Goal: Information Seeking & Learning: Learn about a topic

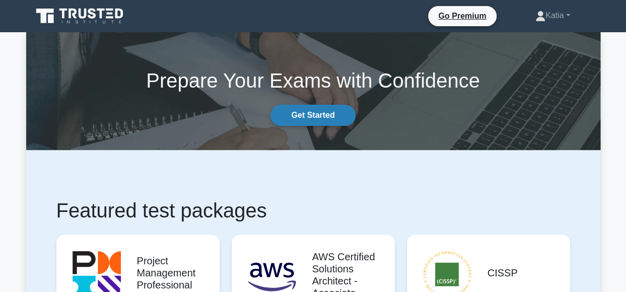
click at [326, 115] on link "Get Started" at bounding box center [312, 115] width 85 height 21
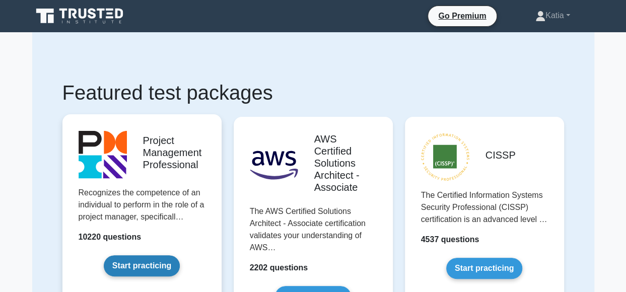
click at [155, 259] on link "Start practicing" at bounding box center [142, 265] width 76 height 21
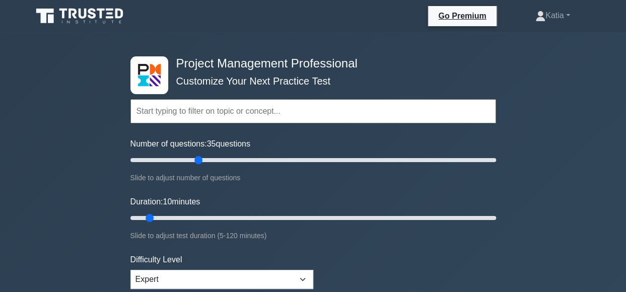
drag, startPoint x: 143, startPoint y: 161, endPoint x: 200, endPoint y: 156, distance: 57.0
click at [196, 155] on input "Number of questions: 35 questions" at bounding box center [312, 160] width 365 height 12
drag, startPoint x: 199, startPoint y: 160, endPoint x: 235, endPoint y: 158, distance: 36.3
type input "60"
click at [235, 158] on input "Number of questions: 60 questions" at bounding box center [312, 160] width 365 height 12
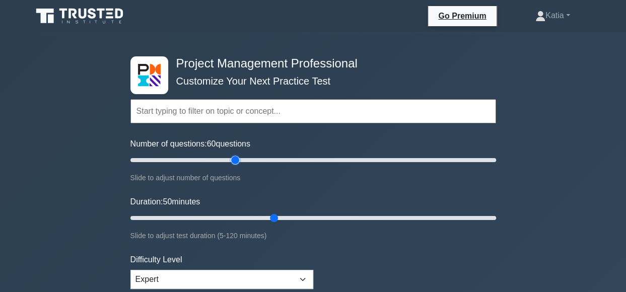
drag, startPoint x: 148, startPoint y: 215, endPoint x: 278, endPoint y: 209, distance: 130.0
click at [278, 212] on input "Duration: 50 minutes" at bounding box center [312, 218] width 365 height 12
drag, startPoint x: 278, startPoint y: 209, endPoint x: 314, endPoint y: 216, distance: 36.9
click at [314, 216] on div "Duration: 50 minutes Slide to adjust test duration (5-120 minutes)" at bounding box center [312, 219] width 365 height 46
drag, startPoint x: 273, startPoint y: 215, endPoint x: 346, endPoint y: 213, distance: 73.5
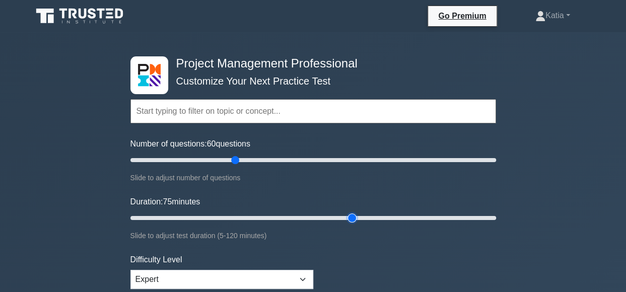
type input "75"
click at [346, 213] on input "Duration: 75 minutes" at bounding box center [312, 218] width 365 height 12
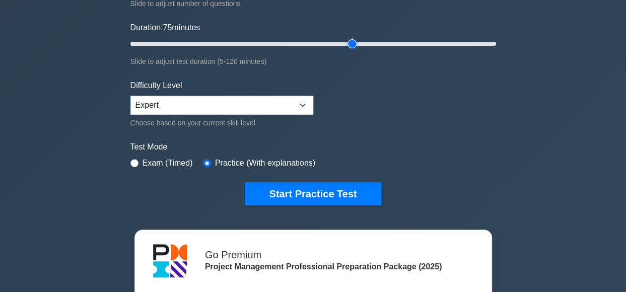
scroll to position [194, 0]
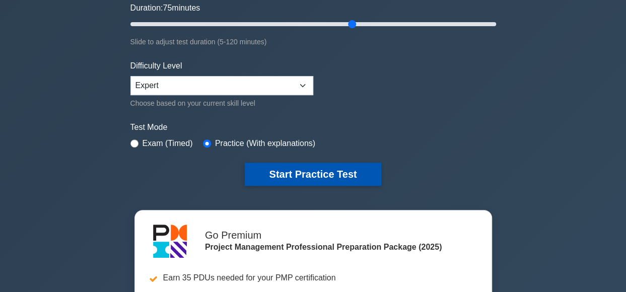
click at [355, 177] on button "Start Practice Test" at bounding box center [313, 174] width 136 height 23
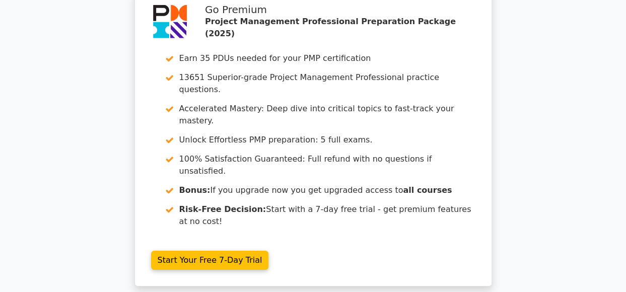
scroll to position [1430, 0]
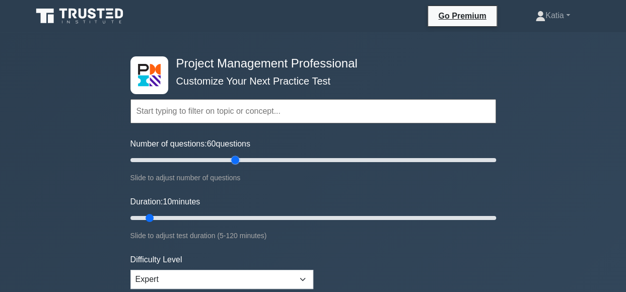
drag, startPoint x: 145, startPoint y: 161, endPoint x: 235, endPoint y: 159, distance: 89.6
type input "60"
click at [235, 159] on input "Number of questions: 60 questions" at bounding box center [312, 160] width 365 height 12
drag, startPoint x: 147, startPoint y: 216, endPoint x: 270, endPoint y: 219, distance: 122.8
click at [270, 219] on input "Duration: 50 minutes" at bounding box center [312, 218] width 365 height 12
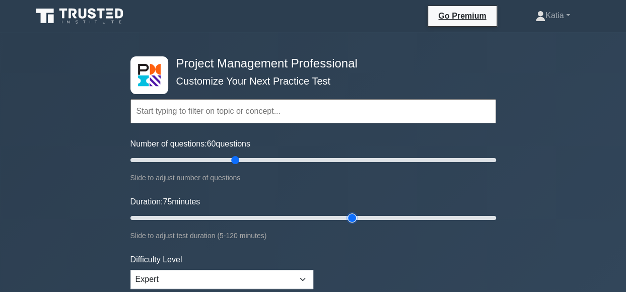
drag, startPoint x: 272, startPoint y: 217, endPoint x: 349, endPoint y: 218, distance: 77.0
type input "75"
click at [349, 218] on input "Duration: 75 minutes" at bounding box center [312, 218] width 365 height 12
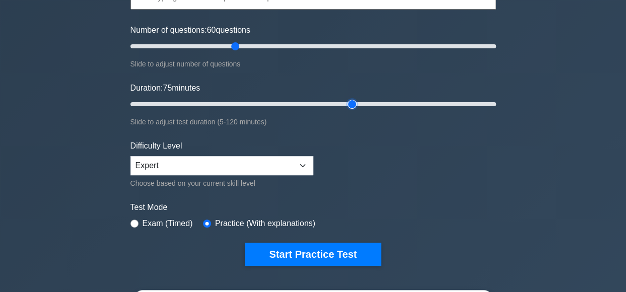
scroll to position [126, 0]
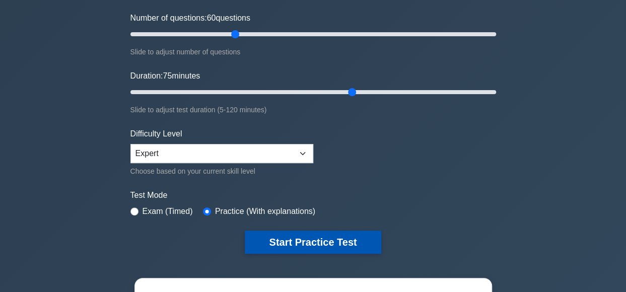
click at [289, 238] on button "Start Practice Test" at bounding box center [313, 241] width 136 height 23
click at [318, 247] on button "Start Practice Test" at bounding box center [313, 241] width 136 height 23
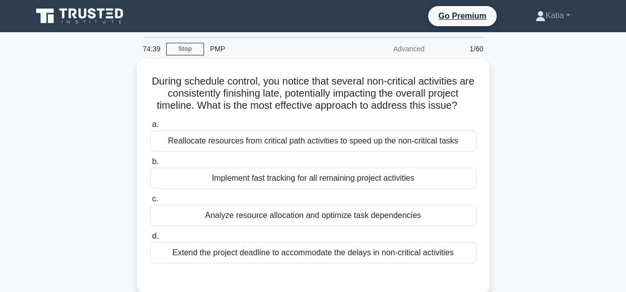
click at [289, 238] on label "d. Extend the project deadline to accommodate the delays in non-critical activi…" at bounding box center [313, 246] width 326 height 33
click at [150, 238] on input "d. Extend the project deadline to accommodate the delays in non-critical activi…" at bounding box center [150, 236] width 0 height 7
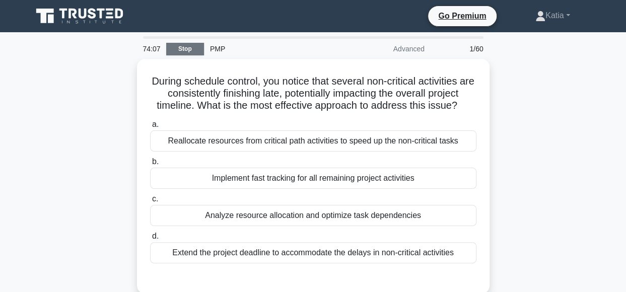
click at [178, 51] on link "Stop" at bounding box center [185, 49] width 38 height 13
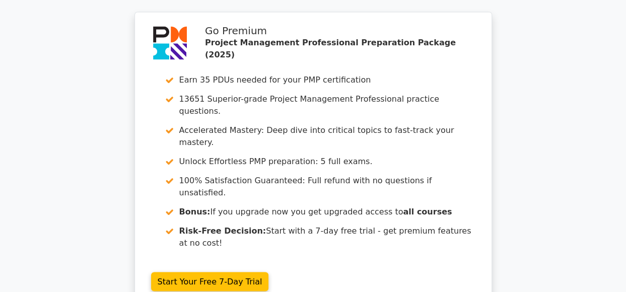
scroll to position [870, 0]
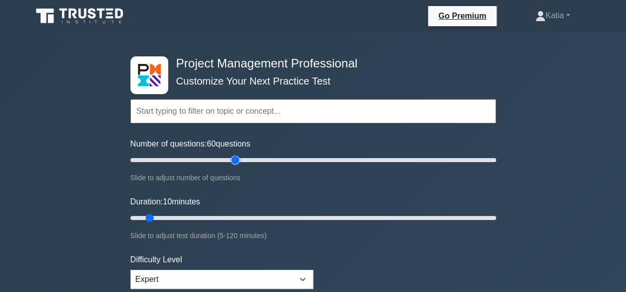
drag, startPoint x: 141, startPoint y: 161, endPoint x: 228, endPoint y: 168, distance: 86.8
type input "60"
click at [234, 166] on input "Number of questions: 60 questions" at bounding box center [312, 160] width 365 height 12
drag, startPoint x: 152, startPoint y: 217, endPoint x: 348, endPoint y: 216, distance: 195.8
type input "75"
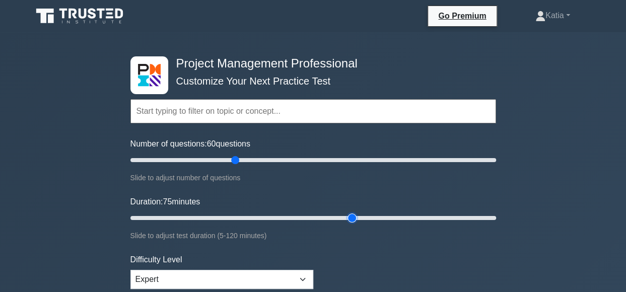
click at [348, 216] on input "Duration: 75 minutes" at bounding box center [312, 218] width 365 height 12
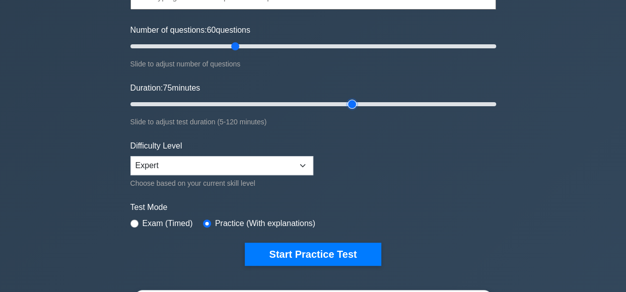
scroll to position [138, 0]
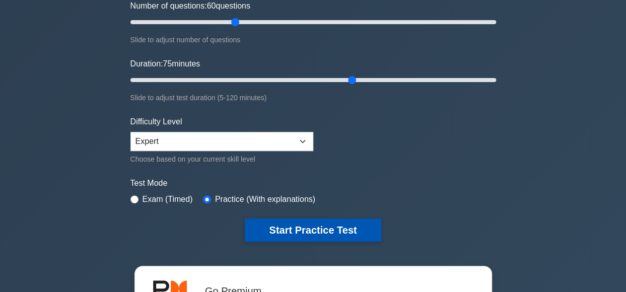
click at [313, 227] on button "Start Practice Test" at bounding box center [313, 229] width 136 height 23
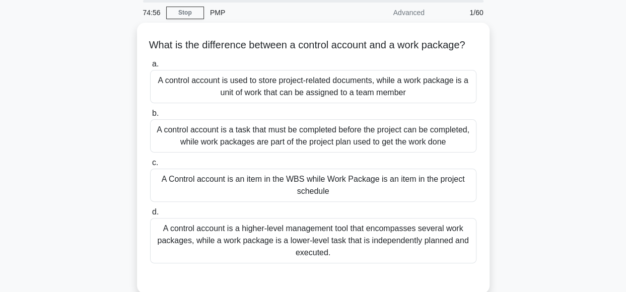
scroll to position [37, 0]
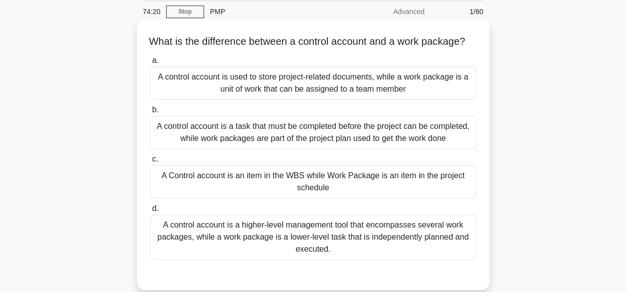
click at [332, 260] on div "A control account is a higher-level management tool that encompasses several wo…" at bounding box center [313, 236] width 326 height 45
click at [150, 212] on input "d. A control account is a higher-level management tool that encompasses several…" at bounding box center [150, 208] width 0 height 7
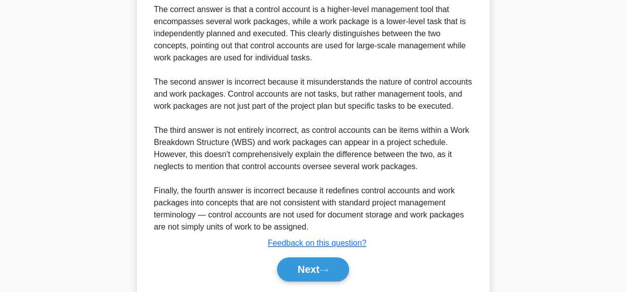
scroll to position [336, 0]
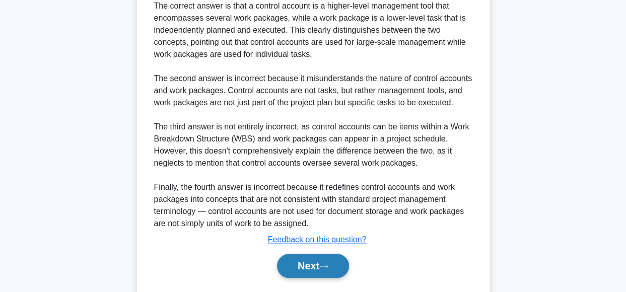
click at [289, 277] on button "Next" at bounding box center [313, 266] width 72 height 24
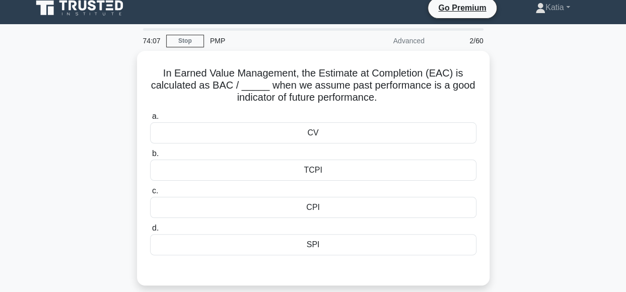
scroll to position [10, 0]
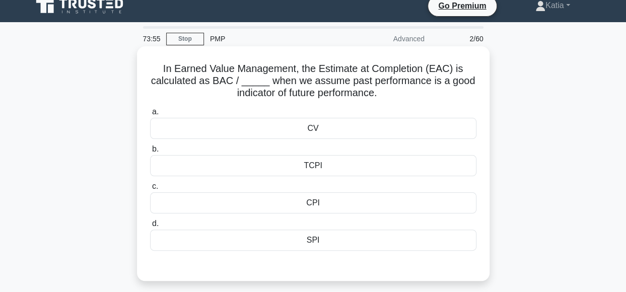
click at [341, 205] on div "CPI" at bounding box center [313, 202] width 326 height 21
click at [150, 190] on input "c. CPI" at bounding box center [150, 186] width 0 height 7
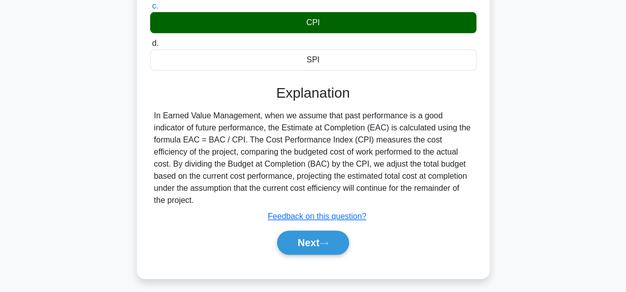
scroll to position [252, 0]
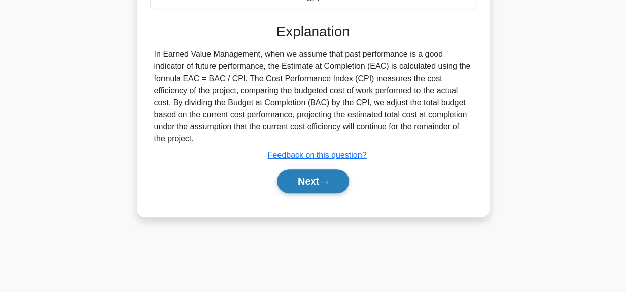
click at [305, 169] on button "Next" at bounding box center [313, 181] width 72 height 24
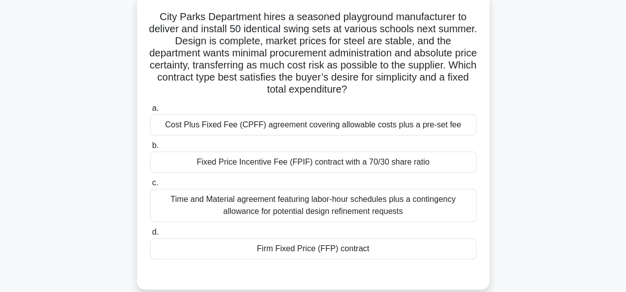
scroll to position [65, 0]
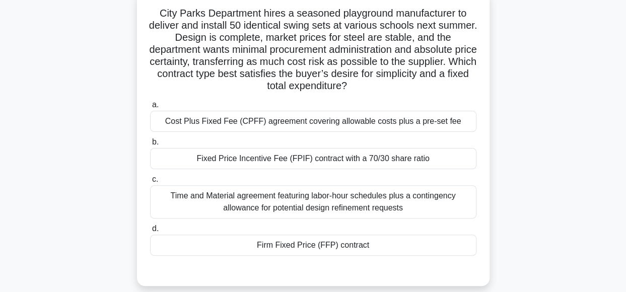
click at [434, 244] on div "Firm Fixed Price (FFP) contract" at bounding box center [313, 245] width 326 height 21
click at [150, 232] on input "d. Firm Fixed Price (FFP) contract" at bounding box center [150, 228] width 0 height 7
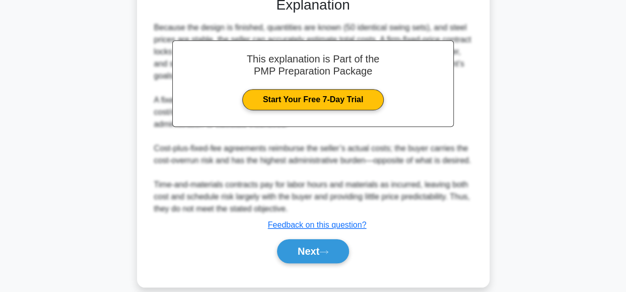
scroll to position [351, 0]
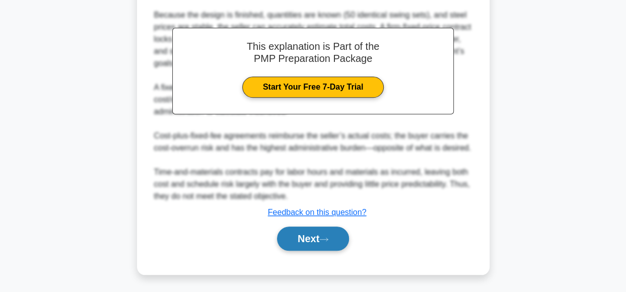
click at [325, 237] on icon at bounding box center [323, 240] width 9 height 6
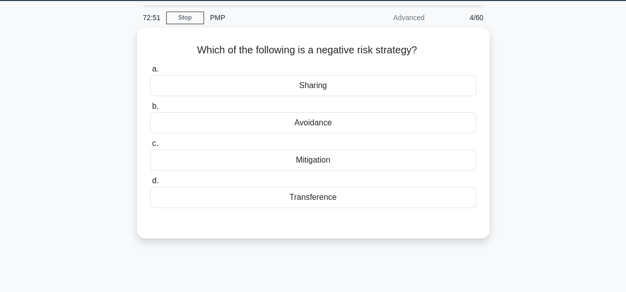
scroll to position [32, 0]
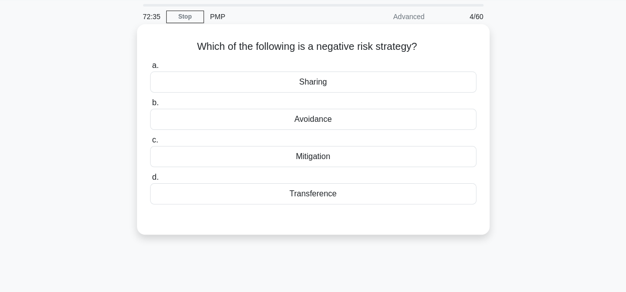
click at [428, 116] on div "Avoidance" at bounding box center [313, 119] width 326 height 21
click at [150, 106] on input "b. Avoidance" at bounding box center [150, 103] width 0 height 7
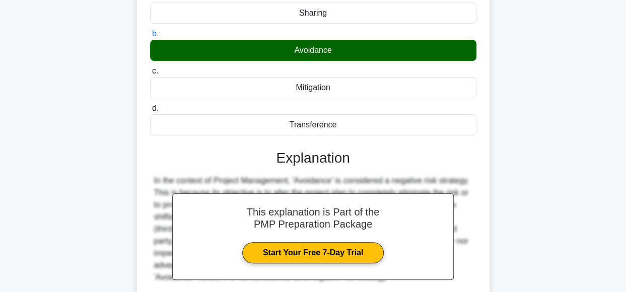
scroll to position [252, 0]
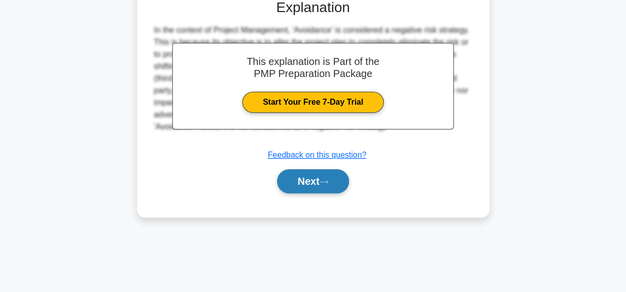
click at [325, 182] on icon at bounding box center [323, 182] width 9 height 6
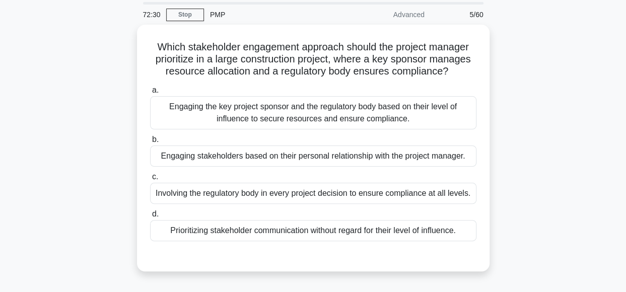
scroll to position [36, 0]
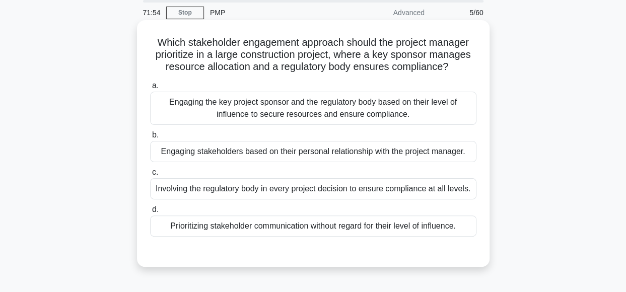
click at [374, 111] on div "Engaging the key project sponsor and the regulatory body based on their level o…" at bounding box center [313, 108] width 326 height 33
click at [150, 89] on input "a. Engaging the key project sponsor and the regulatory body based on their leve…" at bounding box center [150, 86] width 0 height 7
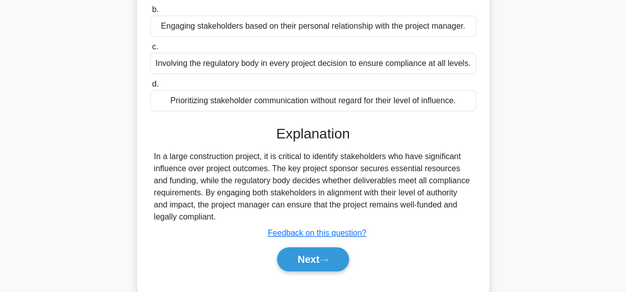
scroll to position [252, 0]
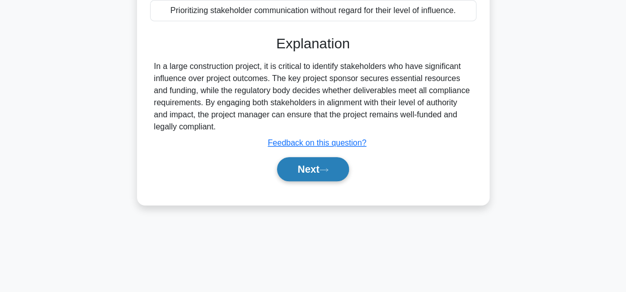
click at [293, 172] on button "Next" at bounding box center [313, 169] width 72 height 24
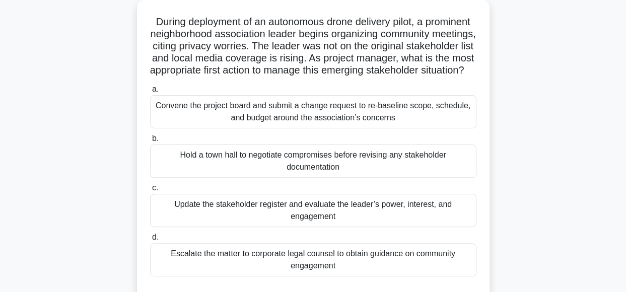
scroll to position [60, 0]
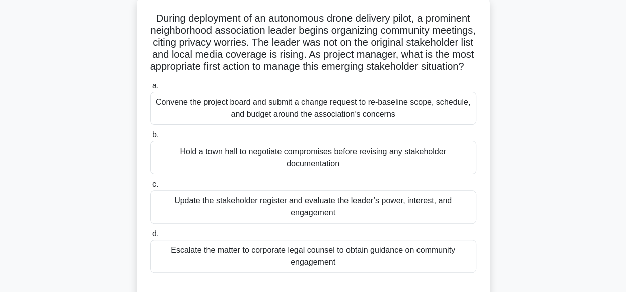
click at [440, 217] on div "Update the stakeholder register and evaluate the leader’s power, interest, and …" at bounding box center [313, 206] width 326 height 33
click at [150, 188] on input "c. Update the stakeholder register and evaluate the leader’s power, interest, a…" at bounding box center [150, 184] width 0 height 7
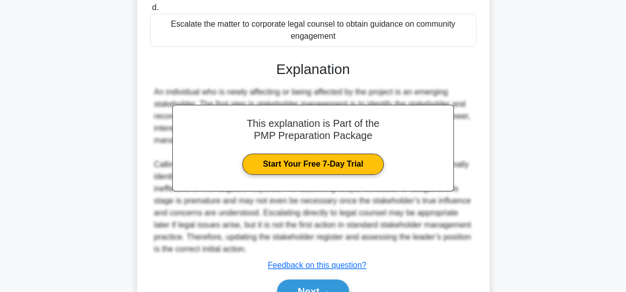
scroll to position [351, 0]
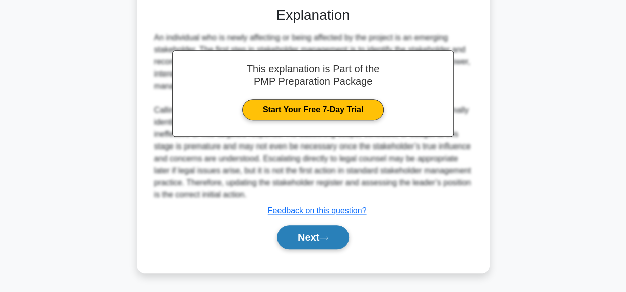
click at [320, 238] on button "Next" at bounding box center [313, 237] width 72 height 24
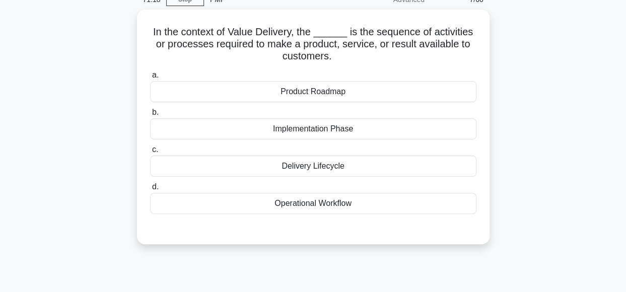
scroll to position [50, 0]
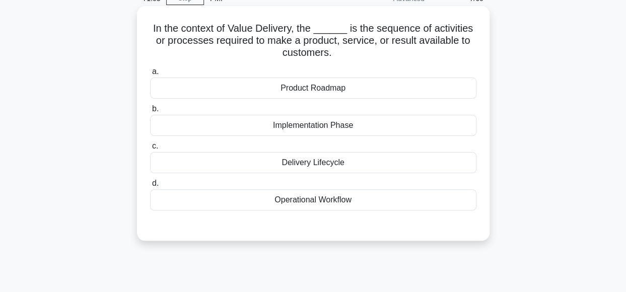
click at [425, 163] on div "Delivery Lifecycle" at bounding box center [313, 162] width 326 height 21
click at [150, 149] on input "c. Delivery Lifecycle" at bounding box center [150, 146] width 0 height 7
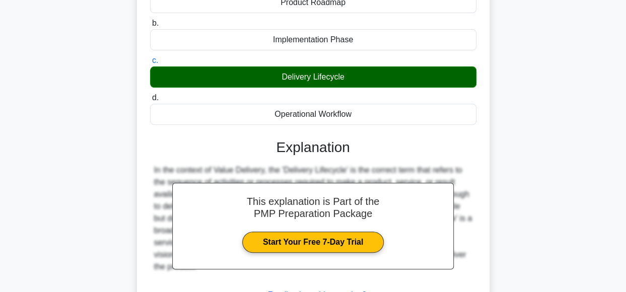
scroll to position [252, 0]
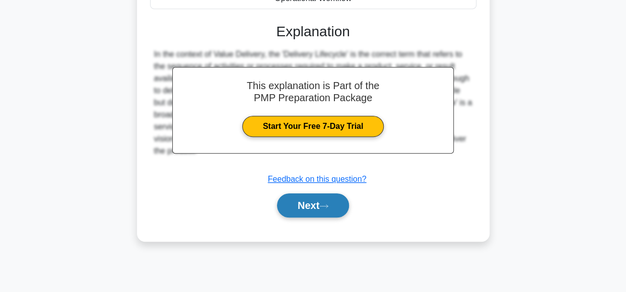
click at [318, 203] on button "Next" at bounding box center [313, 205] width 72 height 24
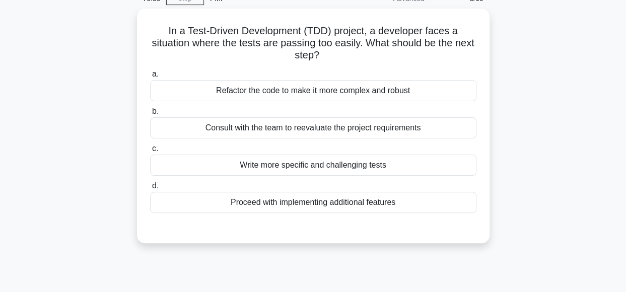
scroll to position [52, 0]
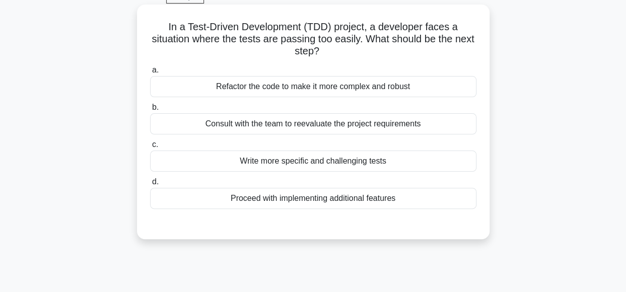
click at [408, 159] on div "Write more specific and challenging tests" at bounding box center [313, 160] width 326 height 21
click at [150, 148] on input "c. Write more specific and challenging tests" at bounding box center [150, 144] width 0 height 7
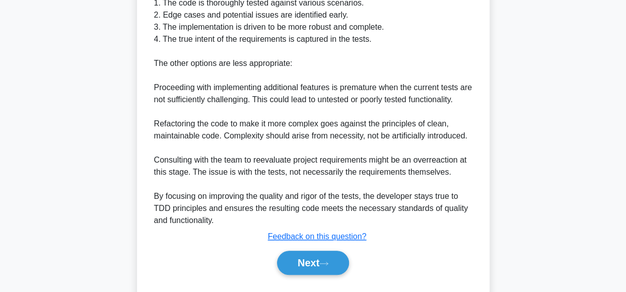
scroll to position [424, 0]
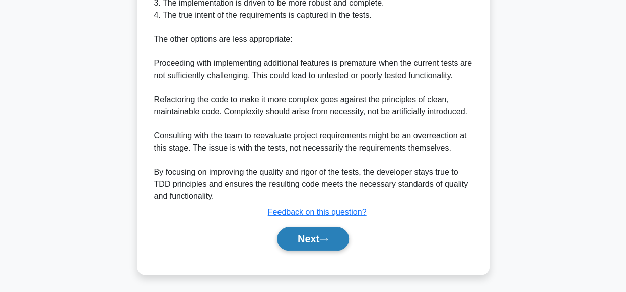
click at [316, 248] on button "Next" at bounding box center [313, 238] width 72 height 24
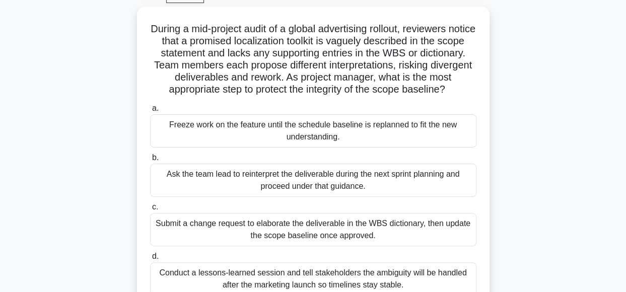
scroll to position [51, 0]
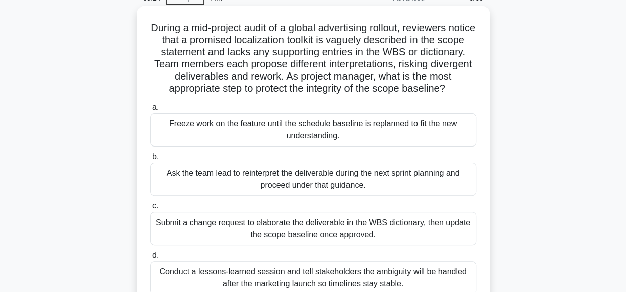
click at [414, 244] on div "Submit a change request to elaborate the deliverable in the WBS dictionary, the…" at bounding box center [313, 228] width 326 height 33
click at [150, 209] on input "c. Submit a change request to elaborate the deliverable in the WBS dictionary, …" at bounding box center [150, 206] width 0 height 7
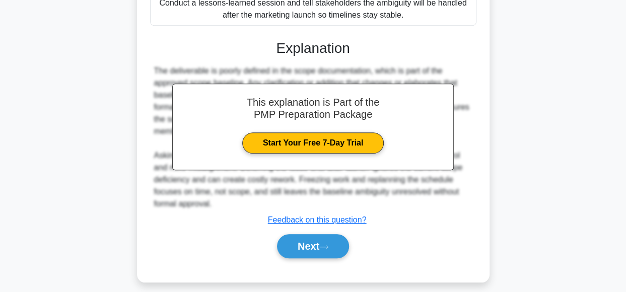
scroll to position [339, 0]
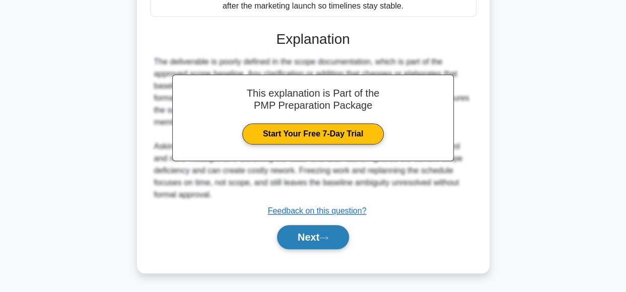
click at [336, 240] on button "Next" at bounding box center [313, 237] width 72 height 24
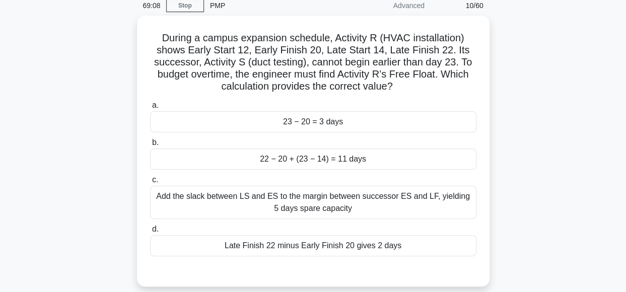
scroll to position [44, 0]
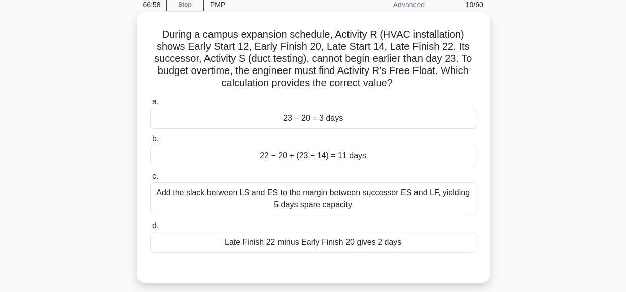
click at [401, 247] on div "Late Finish 22 minus Early Finish 20 gives 2 days" at bounding box center [313, 241] width 326 height 21
click at [150, 229] on input "d. Late Finish 22 minus Early Finish 20 gives 2 days" at bounding box center [150, 225] width 0 height 7
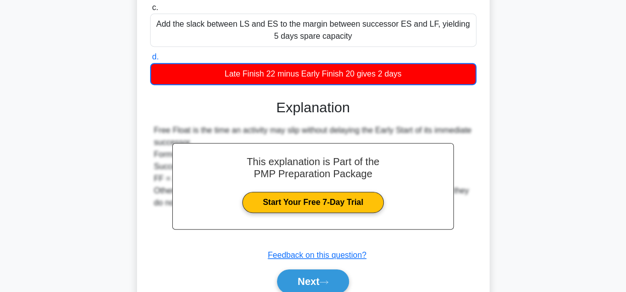
scroll to position [256, 0]
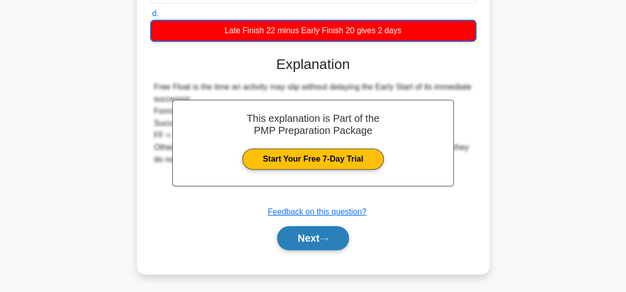
click at [321, 242] on button "Next" at bounding box center [313, 238] width 72 height 24
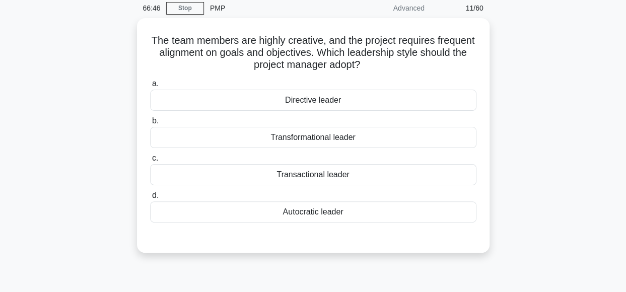
scroll to position [42, 0]
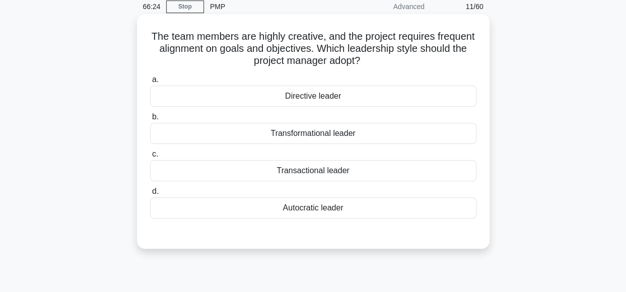
click at [384, 175] on div "Transactional leader" at bounding box center [313, 170] width 326 height 21
click at [150, 158] on input "c. Transactional leader" at bounding box center [150, 154] width 0 height 7
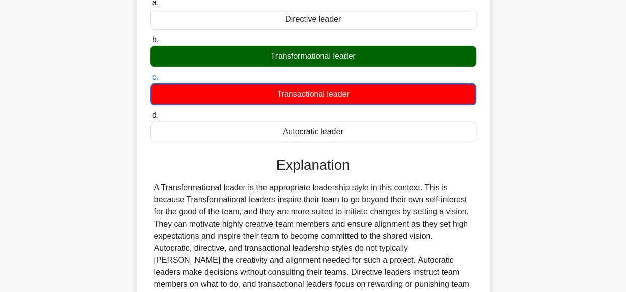
scroll to position [121, 0]
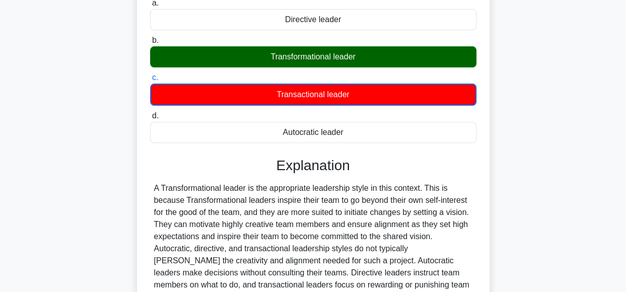
drag, startPoint x: 623, startPoint y: 103, endPoint x: 621, endPoint y: 111, distance: 8.2
click at [624, 115] on main "65:47 Stop PMP Advanced 11/60 The team members are highly creative, and the pro…" at bounding box center [313, 166] width 626 height 511
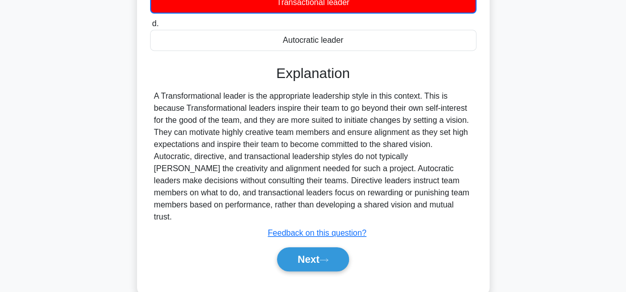
scroll to position [215, 0]
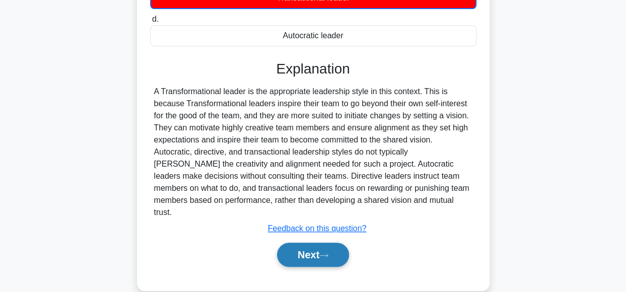
click at [315, 244] on button "Next" at bounding box center [313, 255] width 72 height 24
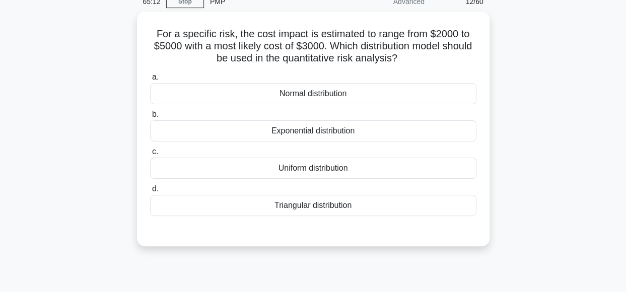
scroll to position [48, 0]
click at [578, 88] on div "For a specific risk, the cost impact is estimated to range from $2000 to $5000 …" at bounding box center [313, 134] width 574 height 247
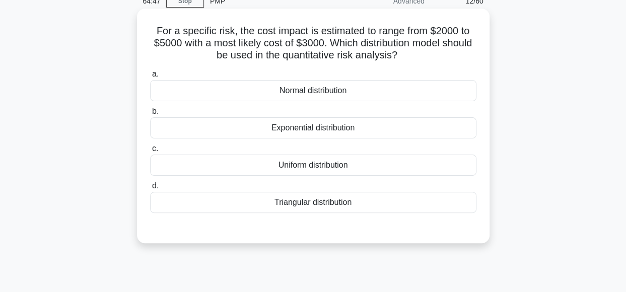
click at [410, 200] on div "Triangular distribution" at bounding box center [313, 202] width 326 height 21
click at [150, 189] on input "d. Triangular distribution" at bounding box center [150, 186] width 0 height 7
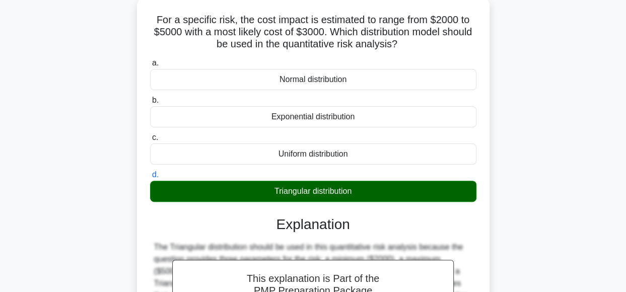
scroll to position [252, 0]
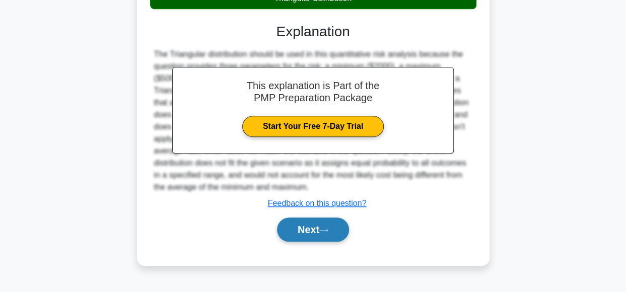
click at [313, 232] on button "Next" at bounding box center [313, 229] width 72 height 24
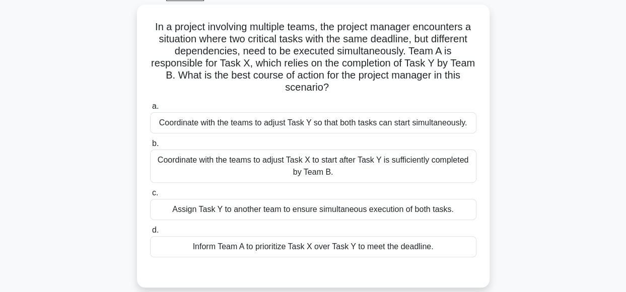
scroll to position [54, 0]
click at [561, 74] on div "In a project involving multiple teams, the project manager encounters a situati…" at bounding box center [313, 152] width 574 height 295
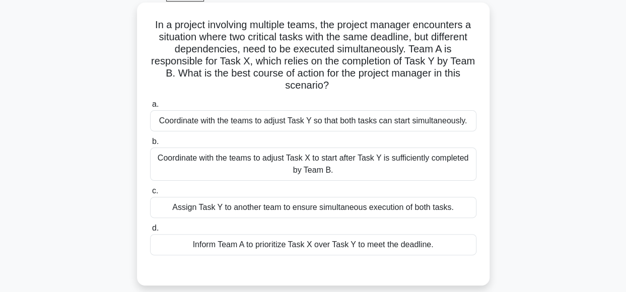
click at [413, 160] on div "Coordinate with the teams to adjust Task X to start after Task Y is sufficientl…" at bounding box center [313, 163] width 326 height 33
click at [150, 145] on input "b. Coordinate with the teams to adjust Task X to start after Task Y is sufficie…" at bounding box center [150, 141] width 0 height 7
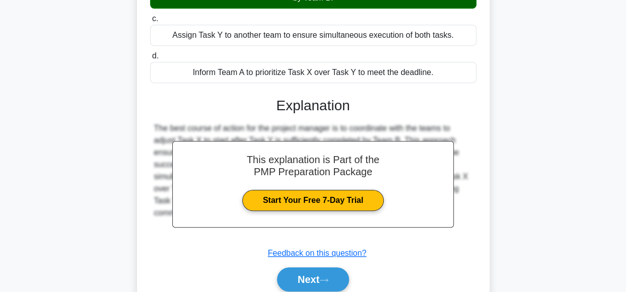
scroll to position [267, 0]
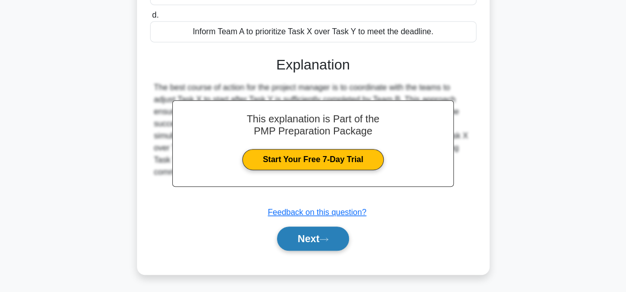
click at [327, 234] on button "Next" at bounding box center [313, 238] width 72 height 24
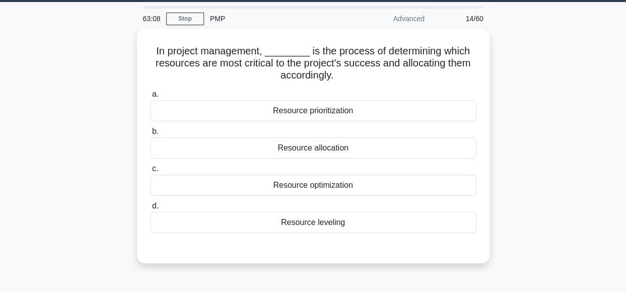
scroll to position [32, 0]
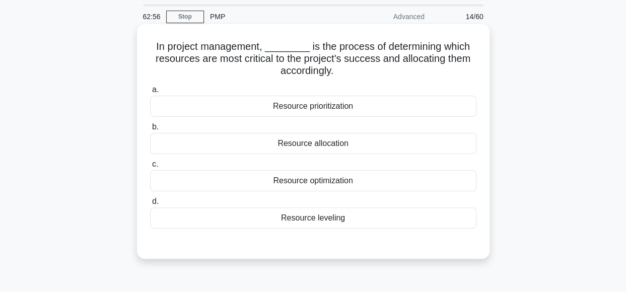
click at [392, 111] on div "Resource prioritization" at bounding box center [313, 106] width 326 height 21
click at [150, 93] on input "a. Resource prioritization" at bounding box center [150, 90] width 0 height 7
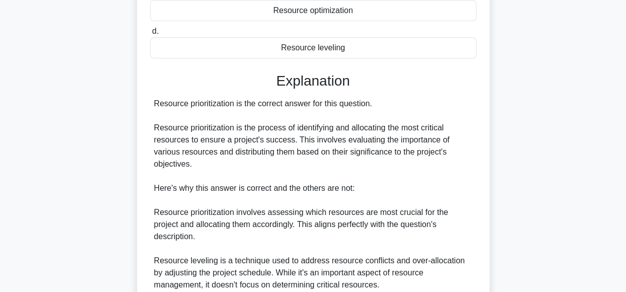
scroll to position [400, 0]
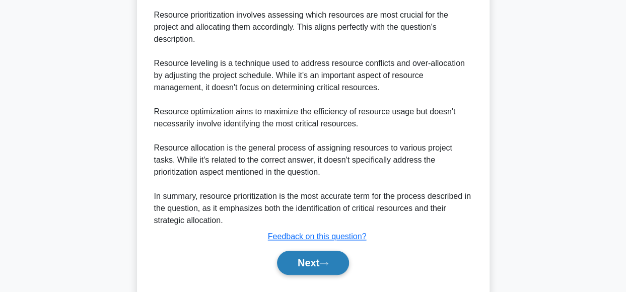
click at [313, 251] on button "Next" at bounding box center [313, 263] width 72 height 24
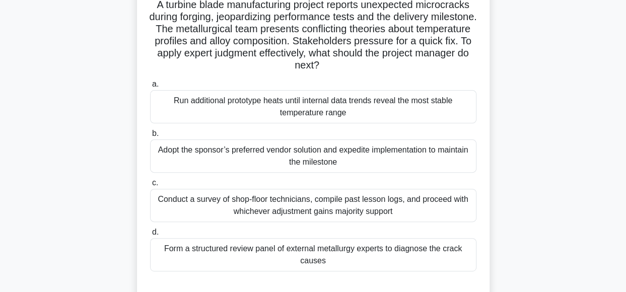
scroll to position [77, 0]
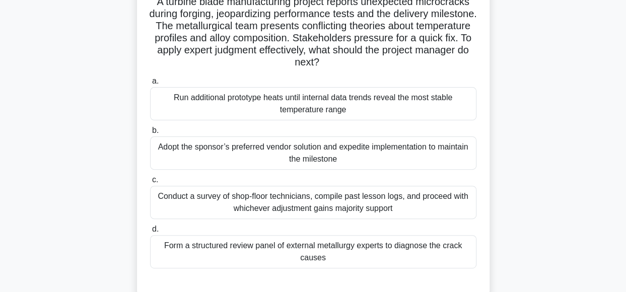
click at [381, 207] on div "Conduct a survey of shop-floor technicians, compile past lesson logs, and proce…" at bounding box center [313, 202] width 326 height 33
click at [150, 183] on input "c. Conduct a survey of shop-floor technicians, compile past lesson logs, and pr…" at bounding box center [150, 180] width 0 height 7
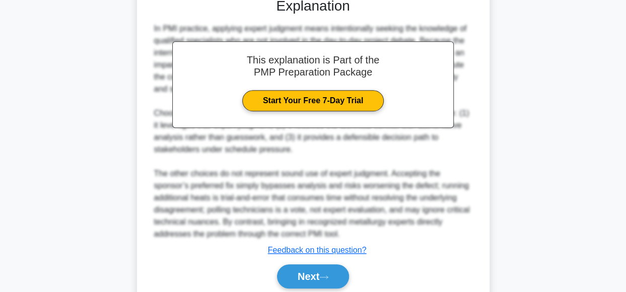
scroll to position [372, 0]
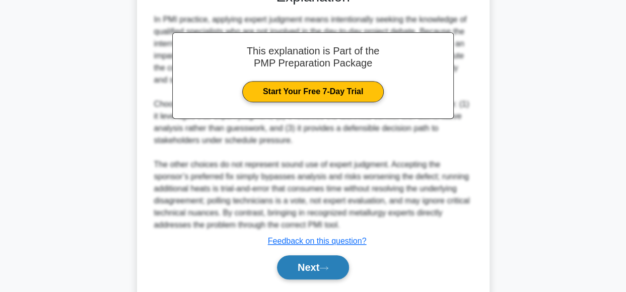
click at [323, 268] on button "Next" at bounding box center [313, 267] width 72 height 24
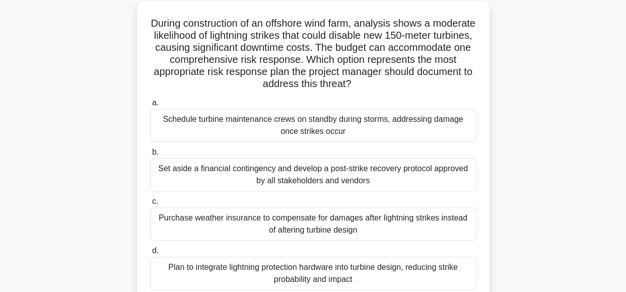
scroll to position [58, 0]
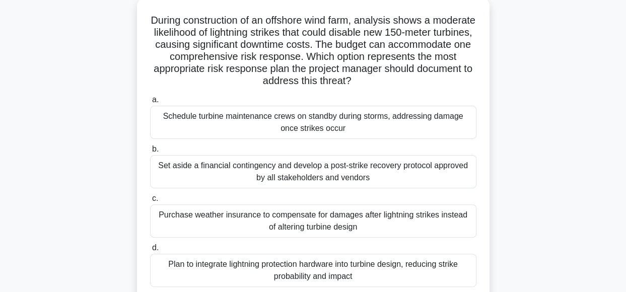
click at [390, 276] on div "Plan to integrate lightning protection hardware into turbine design, reducing s…" at bounding box center [313, 270] width 326 height 33
click at [150, 251] on input "d. Plan to integrate lightning protection hardware into turbine design, reducin…" at bounding box center [150, 248] width 0 height 7
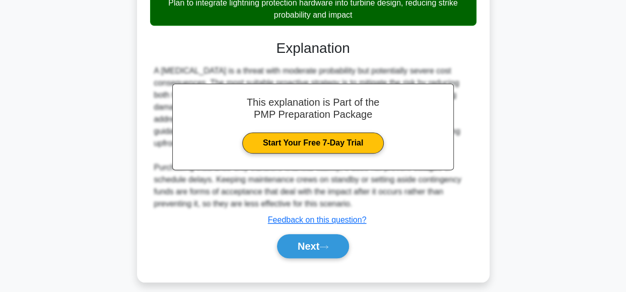
scroll to position [323, 0]
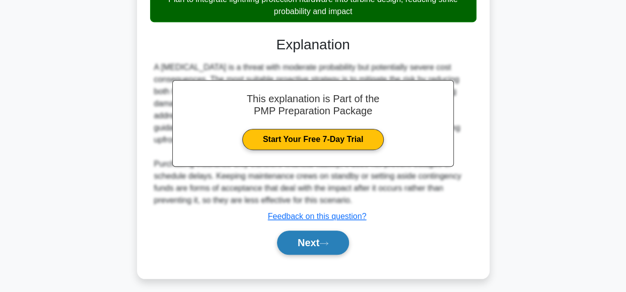
click at [330, 234] on button "Next" at bounding box center [313, 242] width 72 height 24
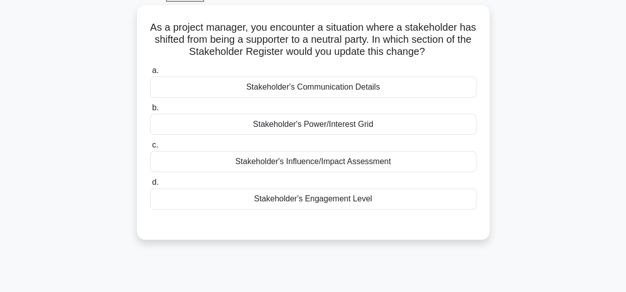
scroll to position [49, 0]
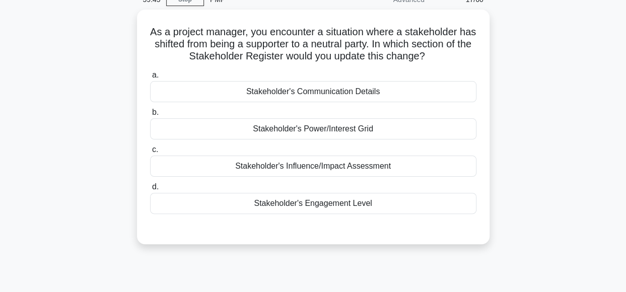
drag, startPoint x: 613, startPoint y: 92, endPoint x: 538, endPoint y: 92, distance: 75.0
click at [538, 92] on main "59:45 Stop PMP Advanced 17/60 As a project manager, you encounter a situation w…" at bounding box center [313, 238] width 626 height 511
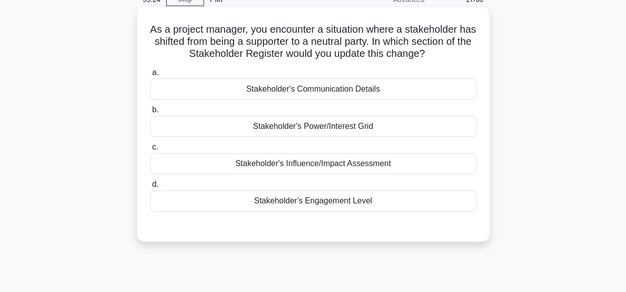
click at [400, 203] on div "Stakeholder's Engagement Level" at bounding box center [313, 200] width 326 height 21
click at [150, 188] on input "d. Stakeholder's Engagement Level" at bounding box center [150, 184] width 0 height 7
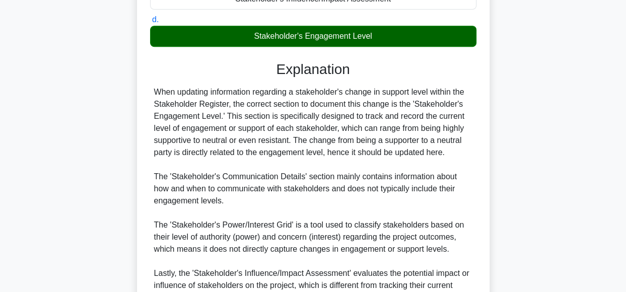
scroll to position [315, 0]
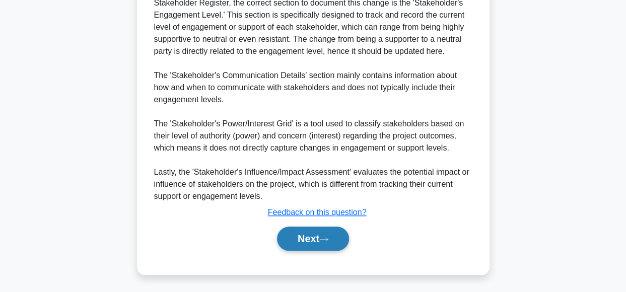
click at [301, 234] on button "Next" at bounding box center [313, 238] width 72 height 24
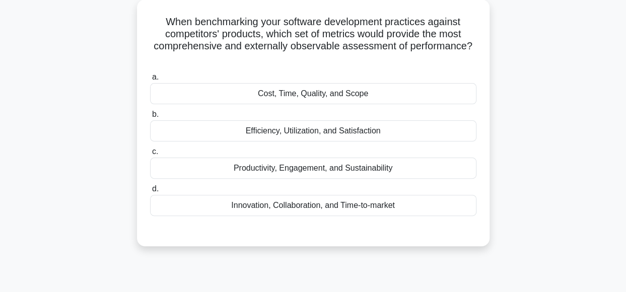
scroll to position [57, 0]
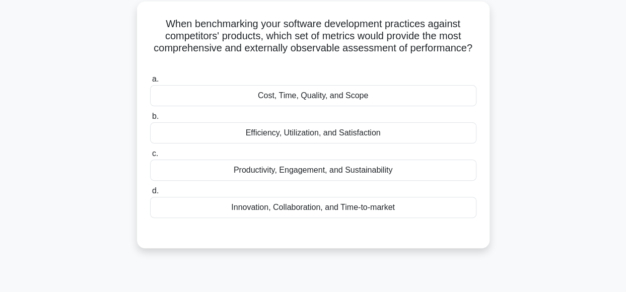
click at [543, 103] on div "When benchmarking your software development practices against competitors' prod…" at bounding box center [313, 131] width 574 height 259
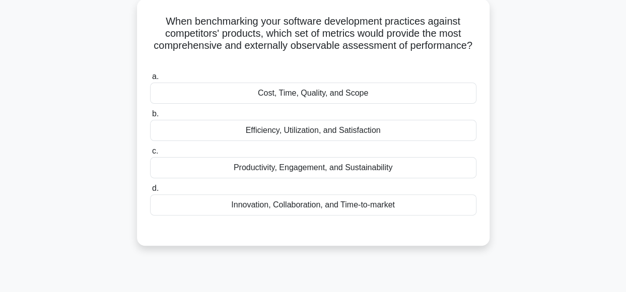
click at [397, 204] on div "Innovation, Collaboration, and Time-to-market" at bounding box center [313, 204] width 326 height 21
click at [150, 192] on input "d. Innovation, Collaboration, and Time-to-market" at bounding box center [150, 188] width 0 height 7
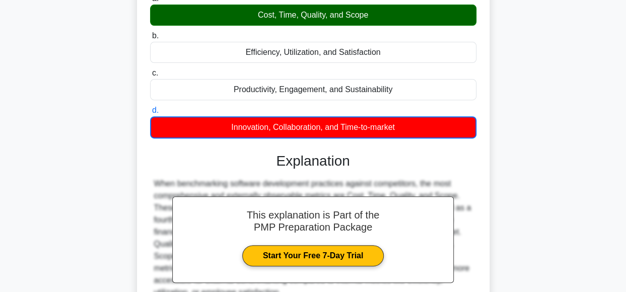
scroll to position [252, 0]
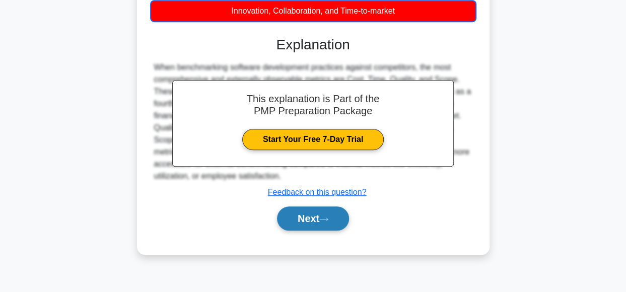
click at [316, 222] on button "Next" at bounding box center [313, 218] width 72 height 24
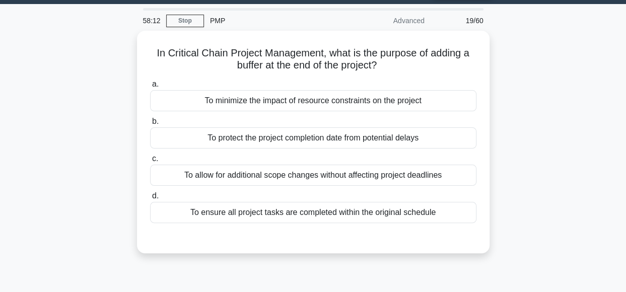
scroll to position [29, 0]
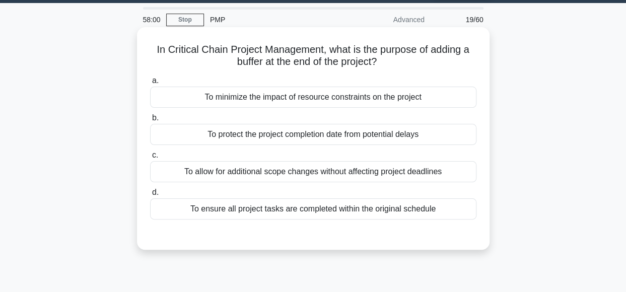
click at [383, 206] on div "To ensure all project tasks are completed within the original schedule" at bounding box center [313, 208] width 326 height 21
click at [150, 196] on input "d. To ensure all project tasks are completed within the original schedule" at bounding box center [150, 192] width 0 height 7
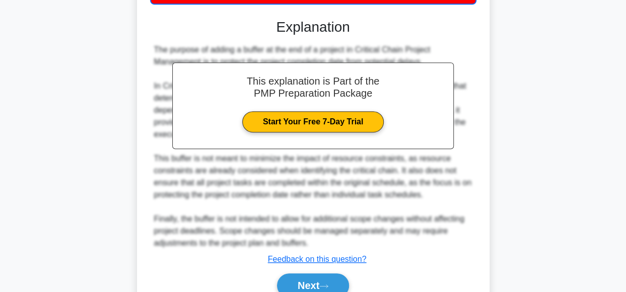
scroll to position [292, 0]
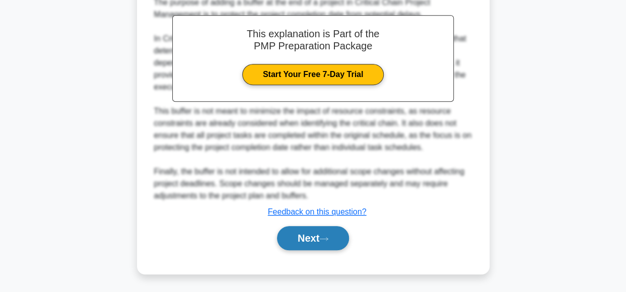
click at [328, 235] on button "Next" at bounding box center [313, 238] width 72 height 24
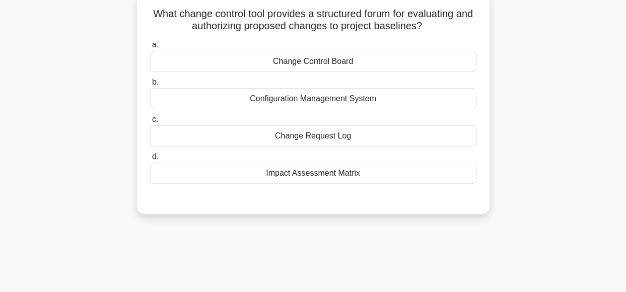
scroll to position [68, 0]
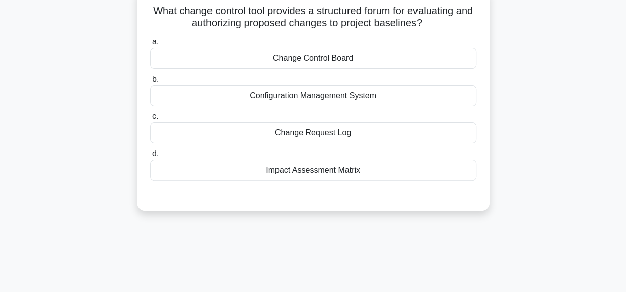
click at [361, 170] on div "Impact Assessment Matrix" at bounding box center [313, 170] width 326 height 21
click at [150, 157] on input "d. Impact Assessment Matrix" at bounding box center [150, 153] width 0 height 7
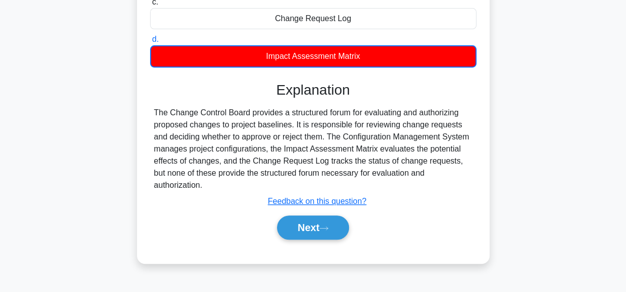
scroll to position [195, 0]
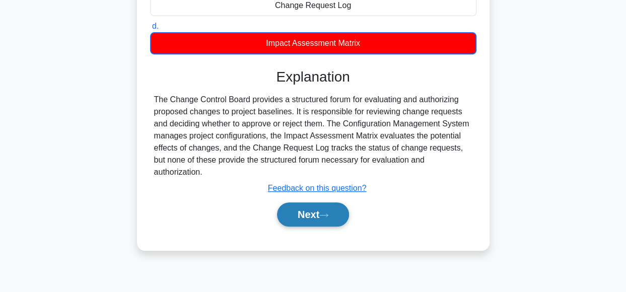
click at [307, 202] on button "Next" at bounding box center [313, 214] width 72 height 24
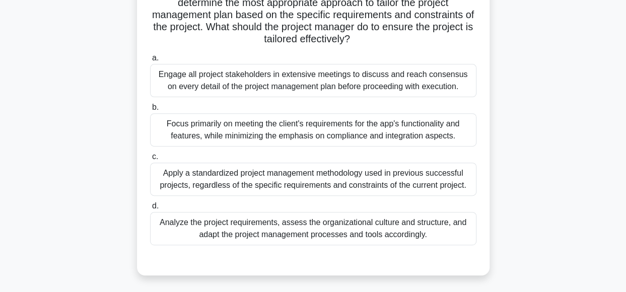
scroll to position [128, 0]
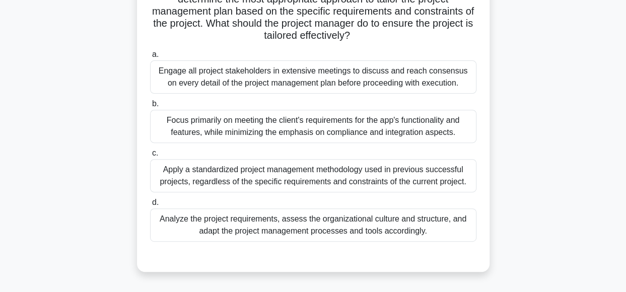
click at [410, 224] on div "Analyze the project requirements, assess the organizational culture and structu…" at bounding box center [313, 224] width 326 height 33
click at [150, 206] on input "d. Analyze the project requirements, assess the organizational culture and stru…" at bounding box center [150, 202] width 0 height 7
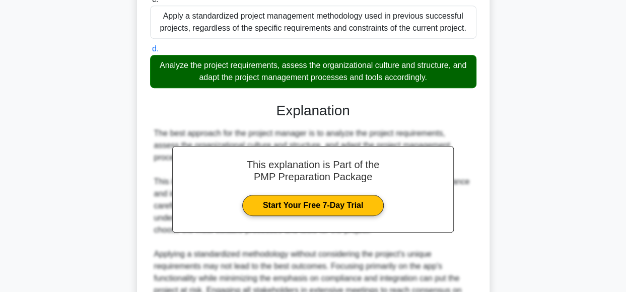
scroll to position [400, 0]
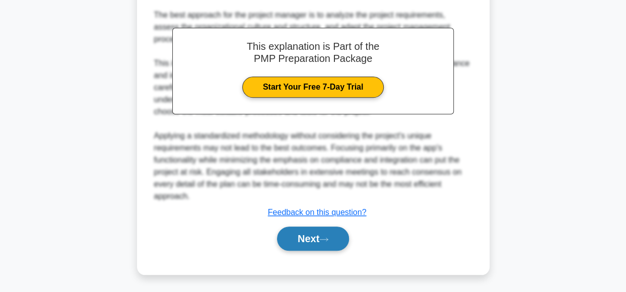
click at [336, 241] on button "Next" at bounding box center [313, 238] width 72 height 24
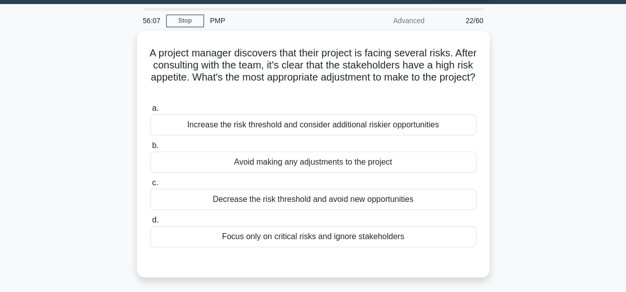
scroll to position [30, 0]
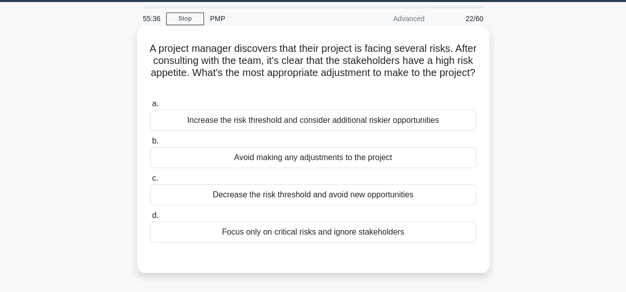
click at [434, 122] on div "Increase the risk threshold and consider additional riskier opportunities" at bounding box center [313, 120] width 326 height 21
click at [150, 107] on input "a. Increase the risk threshold and consider additional riskier opportunities" at bounding box center [150, 104] width 0 height 7
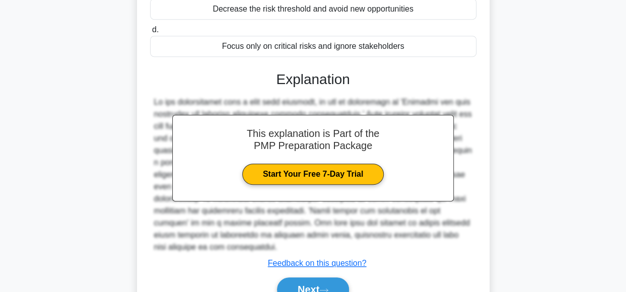
scroll to position [255, 0]
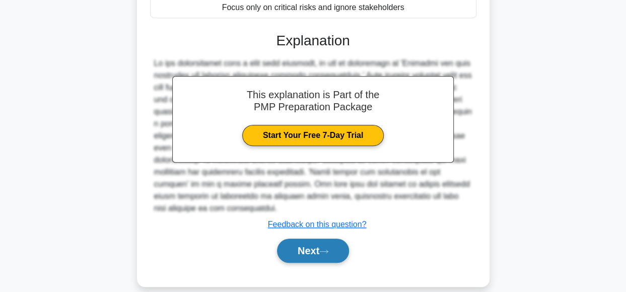
click at [304, 239] on button "Next" at bounding box center [313, 251] width 72 height 24
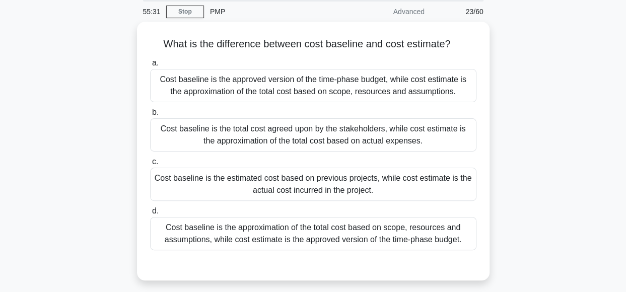
scroll to position [38, 0]
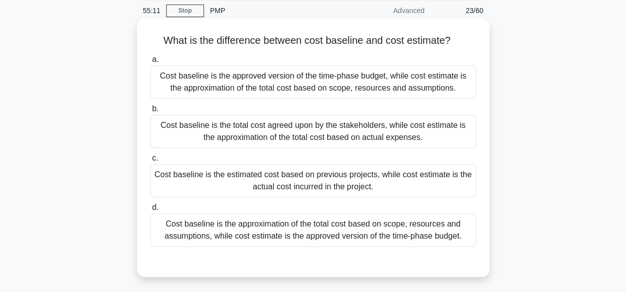
click at [406, 82] on div "Cost baseline is the approved version of the time-phase budget, while cost esti…" at bounding box center [313, 81] width 326 height 33
click at [150, 63] on input "a. Cost baseline is the approved version of the time-phase budget, while cost e…" at bounding box center [150, 59] width 0 height 7
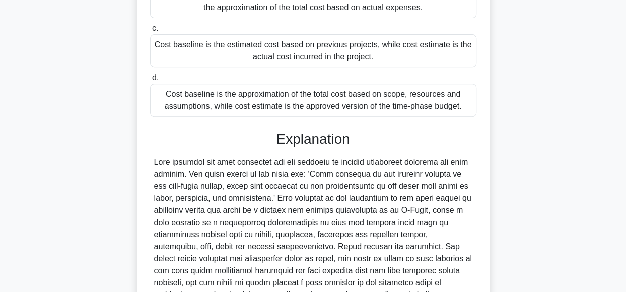
scroll to position [267, 0]
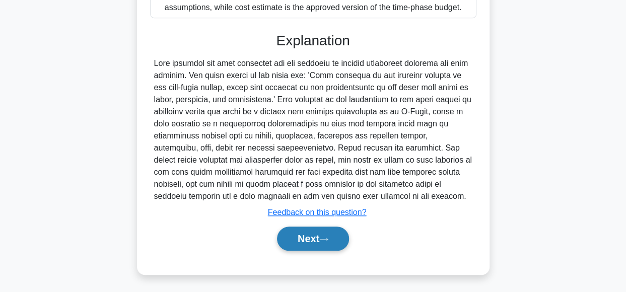
click at [304, 241] on button "Next" at bounding box center [313, 238] width 72 height 24
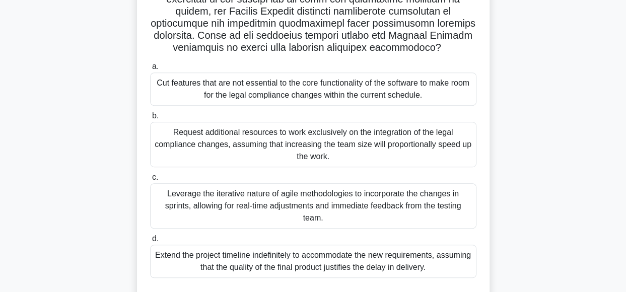
scroll to position [215, 0]
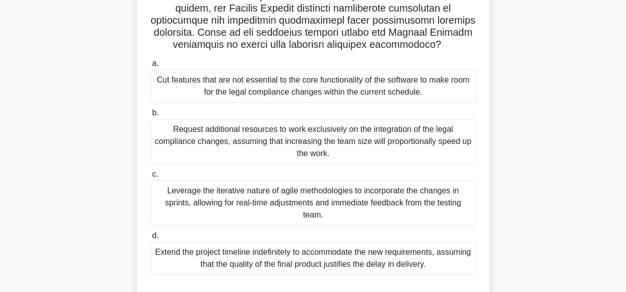
click at [381, 93] on div "Cut features that are not essential to the core functionality of the software t…" at bounding box center [313, 85] width 326 height 33
click at [150, 67] on input "a. Cut features that are not essential to the core functionality of the softwar…" at bounding box center [150, 63] width 0 height 7
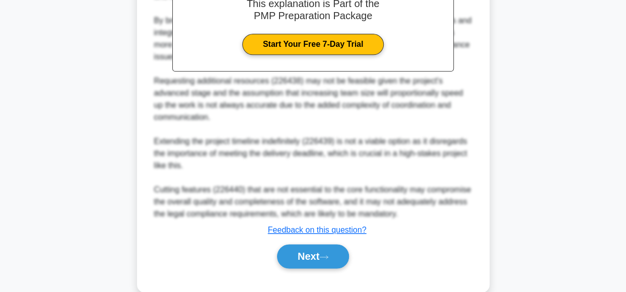
scroll to position [582, 0]
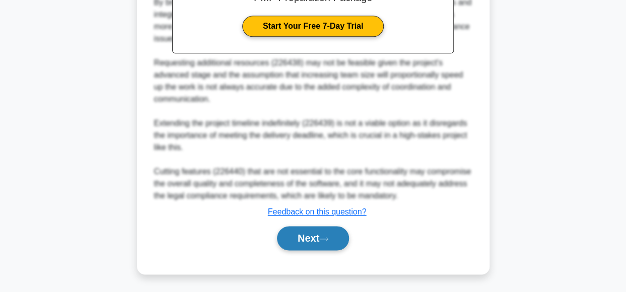
click at [313, 239] on button "Next" at bounding box center [313, 238] width 72 height 24
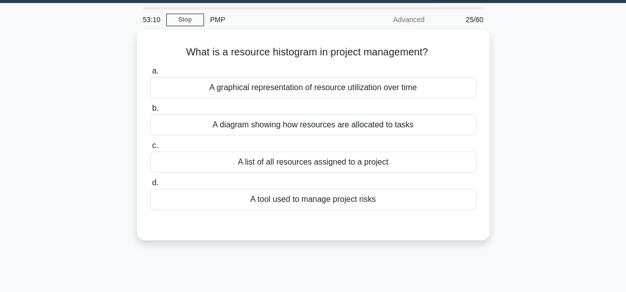
scroll to position [27, 0]
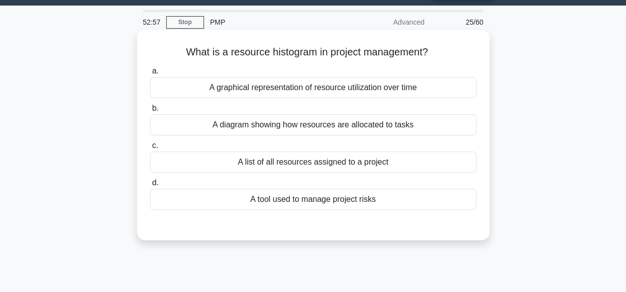
click at [421, 87] on div "A graphical representation of resource utilization over time" at bounding box center [313, 87] width 326 height 21
click at [150, 74] on input "a. A graphical representation of resource utilization over time" at bounding box center [150, 71] width 0 height 7
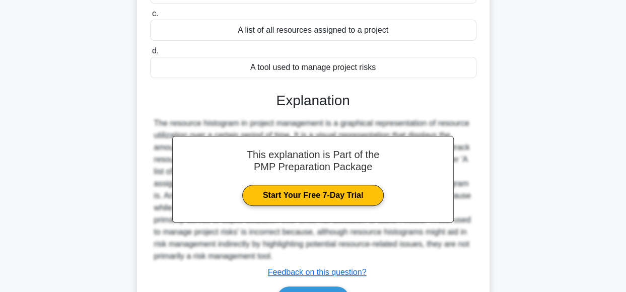
scroll to position [252, 0]
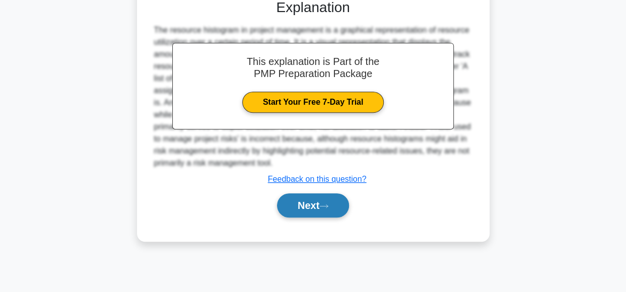
click at [303, 204] on button "Next" at bounding box center [313, 205] width 72 height 24
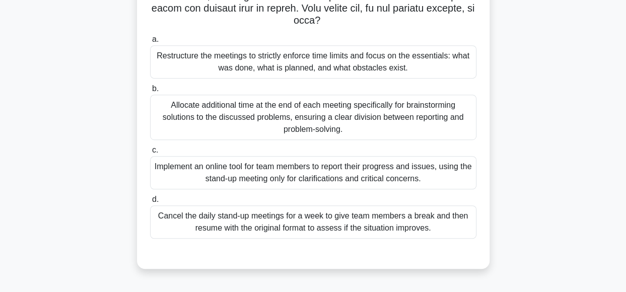
click at [439, 63] on div "Restructure the meetings to strictly enforce time limits and focus on the essen…" at bounding box center [313, 61] width 326 height 33
click at [150, 43] on input "a. Restructure the meetings to strictly enforce time limits and focus on the es…" at bounding box center [150, 39] width 0 height 7
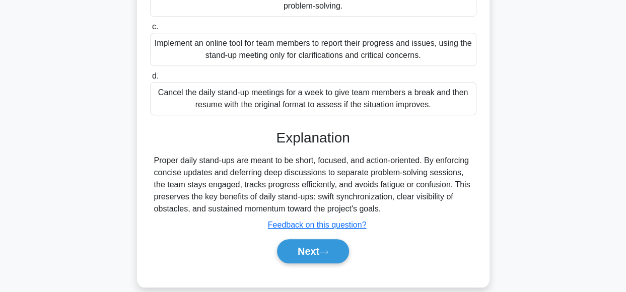
scroll to position [387, 0]
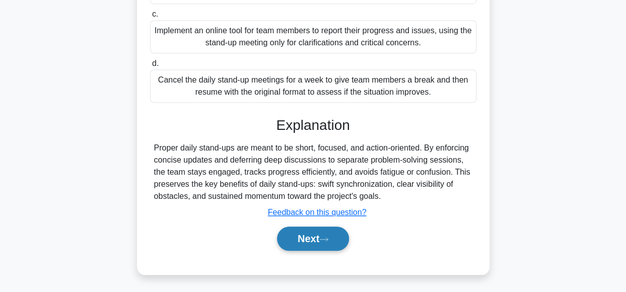
click at [303, 237] on button "Next" at bounding box center [313, 238] width 72 height 24
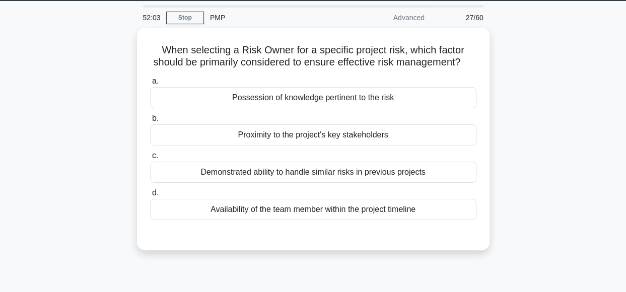
scroll to position [38, 0]
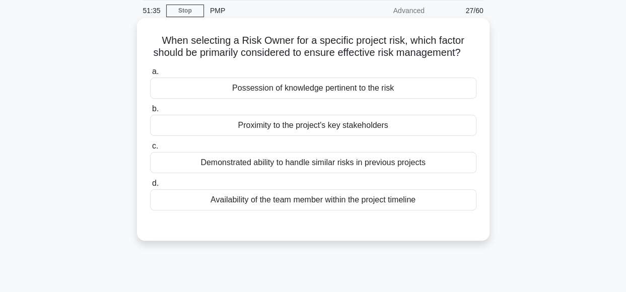
click at [418, 173] on div "Demonstrated ability to handle similar risks in previous projects" at bounding box center [313, 162] width 326 height 21
click at [150, 149] on input "c. Demonstrated ability to handle similar risks in previous projects" at bounding box center [150, 146] width 0 height 7
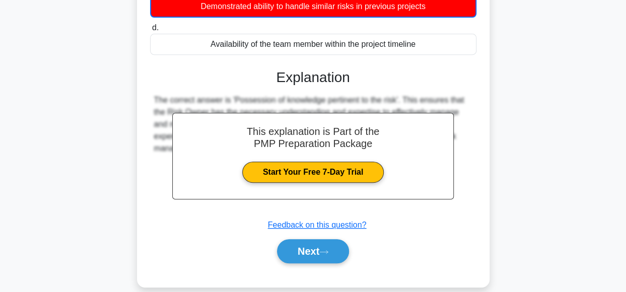
scroll to position [252, 0]
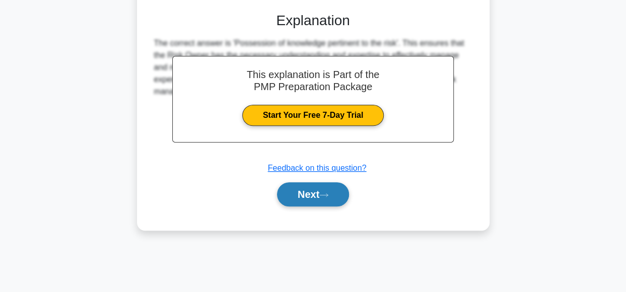
click at [333, 198] on button "Next" at bounding box center [313, 194] width 72 height 24
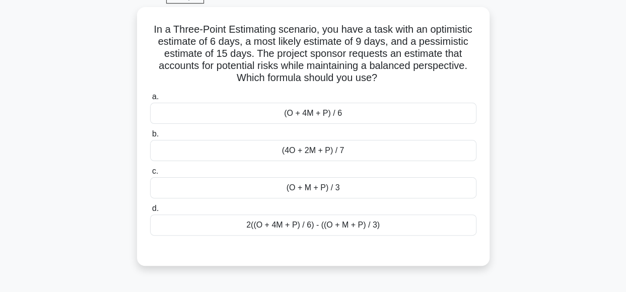
scroll to position [51, 0]
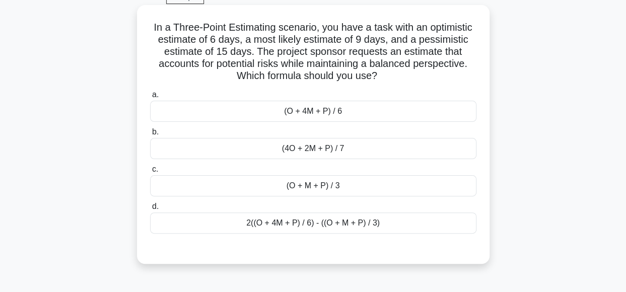
click at [437, 113] on div "(O + 4M + P) / 6" at bounding box center [313, 111] width 326 height 21
click at [150, 98] on input "a. (O + 4M + P) / 6" at bounding box center [150, 95] width 0 height 7
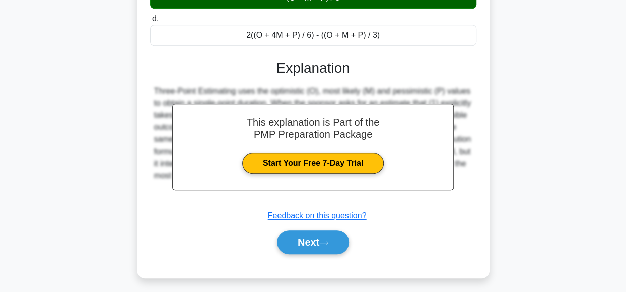
scroll to position [252, 0]
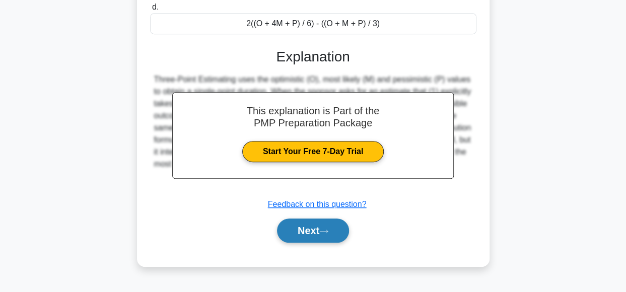
click at [339, 228] on button "Next" at bounding box center [313, 230] width 72 height 24
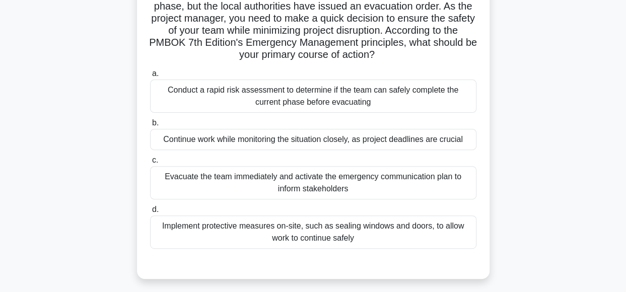
scroll to position [136, 0]
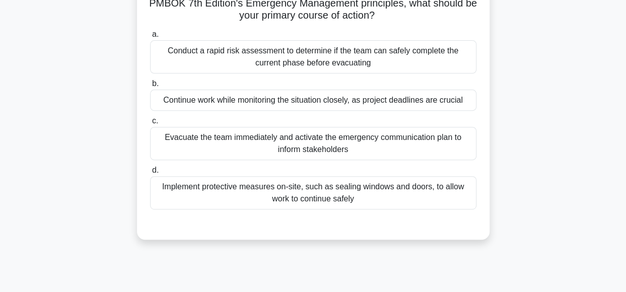
click at [367, 155] on div "Evacuate the team immediately and activate the emergency communication plan to …" at bounding box center [313, 143] width 326 height 33
click at [150, 124] on input "c. Evacuate the team immediately and activate the emergency communication plan …" at bounding box center [150, 121] width 0 height 7
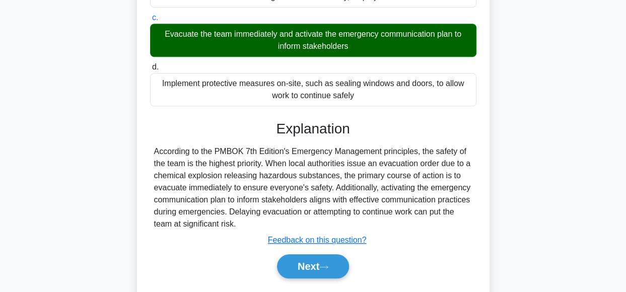
scroll to position [267, 0]
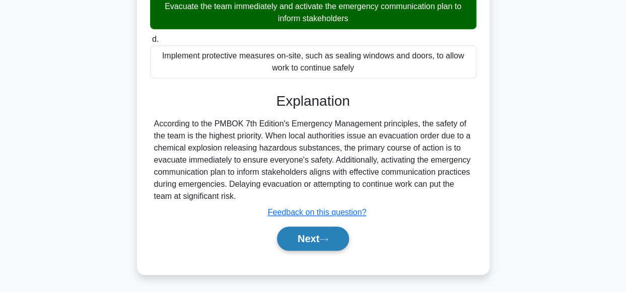
click at [292, 240] on button "Next" at bounding box center [313, 238] width 72 height 24
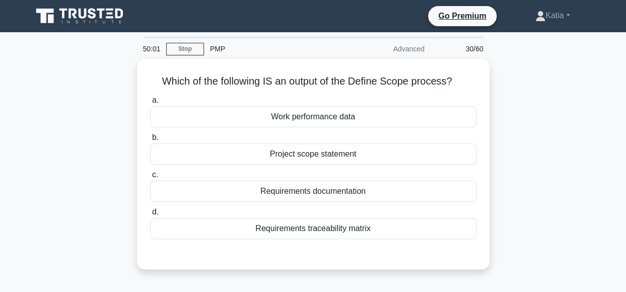
scroll to position [2, 0]
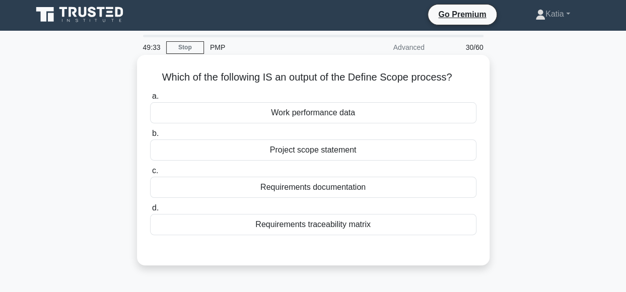
click at [385, 192] on div "Requirements documentation" at bounding box center [313, 187] width 326 height 21
click at [150, 174] on input "c. Requirements documentation" at bounding box center [150, 171] width 0 height 7
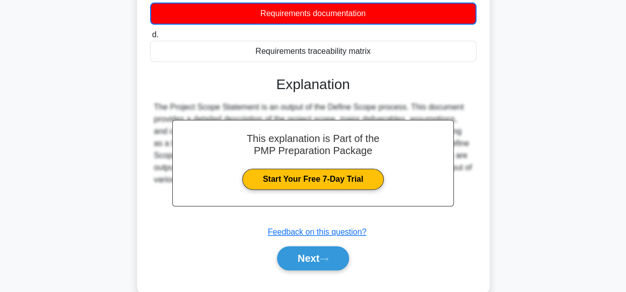
scroll to position [252, 0]
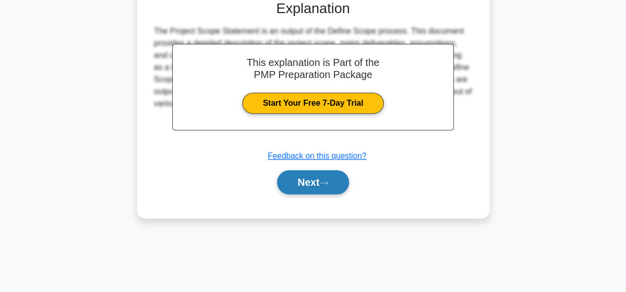
click at [343, 185] on button "Next" at bounding box center [313, 182] width 72 height 24
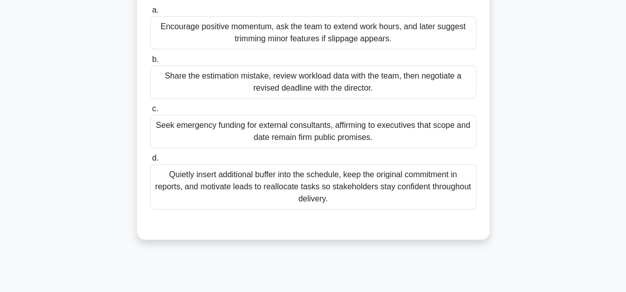
scroll to position [151, 0]
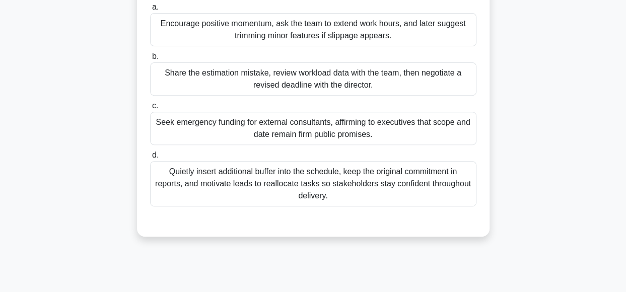
click at [426, 77] on div "Share the estimation mistake, review workload data with the team, then negotiat…" at bounding box center [313, 78] width 326 height 33
click at [150, 60] on input "b. Share the estimation mistake, review workload data with the team, then negot…" at bounding box center [150, 56] width 0 height 7
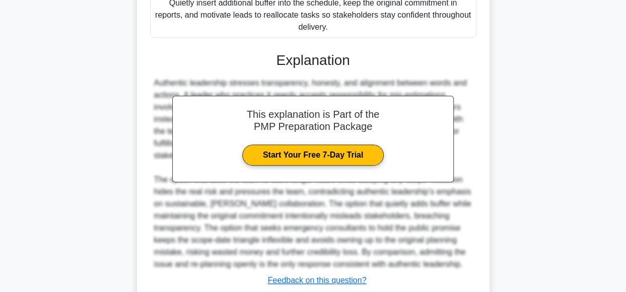
scroll to position [387, 0]
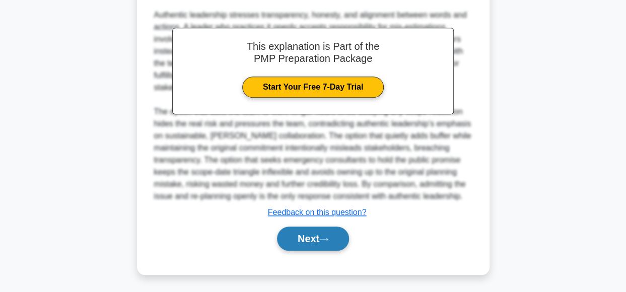
click at [285, 239] on button "Next" at bounding box center [313, 238] width 72 height 24
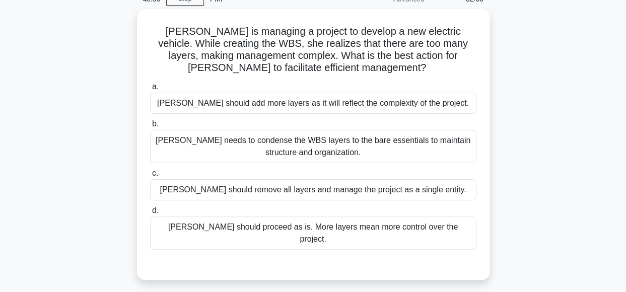
scroll to position [50, 0]
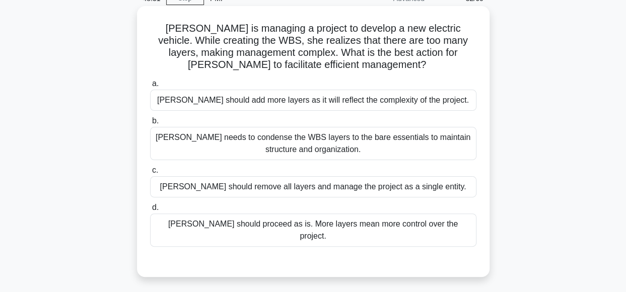
click at [419, 139] on div "Kate needs to condense the WBS layers to the bare essentials to maintain struct…" at bounding box center [313, 143] width 326 height 33
click at [150, 124] on input "b. Kate needs to condense the WBS layers to the bare essentials to maintain str…" at bounding box center [150, 121] width 0 height 7
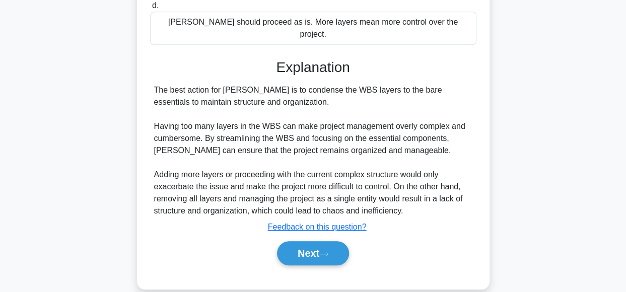
scroll to position [255, 0]
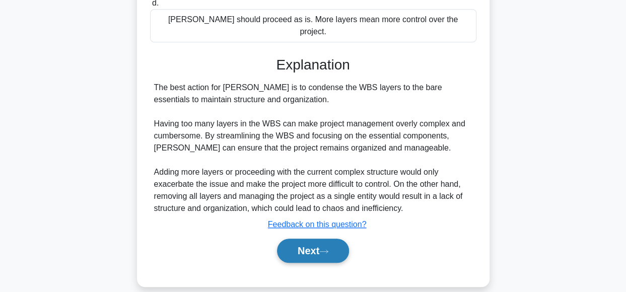
click at [331, 239] on button "Next" at bounding box center [313, 251] width 72 height 24
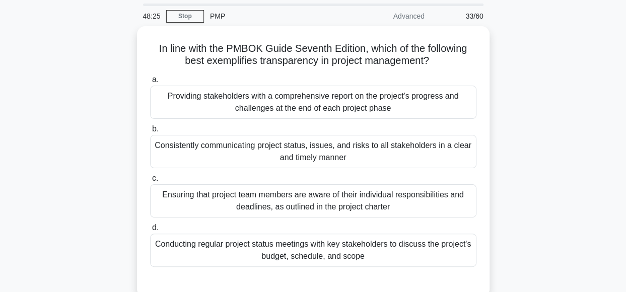
scroll to position [40, 0]
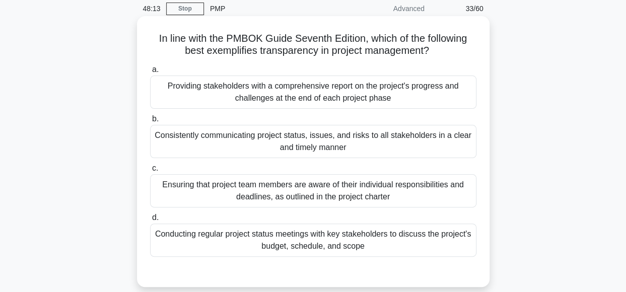
click at [427, 146] on div "Consistently communicating project status, issues, and risks to all stakeholder…" at bounding box center [313, 141] width 326 height 33
click at [150, 122] on input "b. Consistently communicating project status, issues, and risks to all stakehol…" at bounding box center [150, 119] width 0 height 7
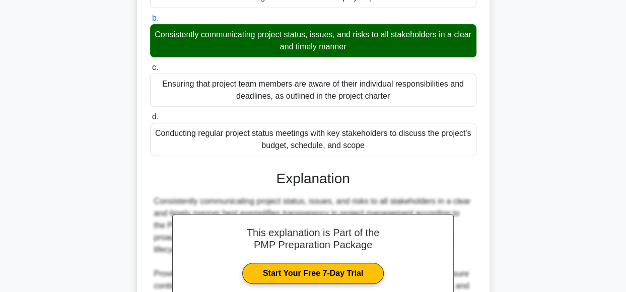
scroll to position [279, 0]
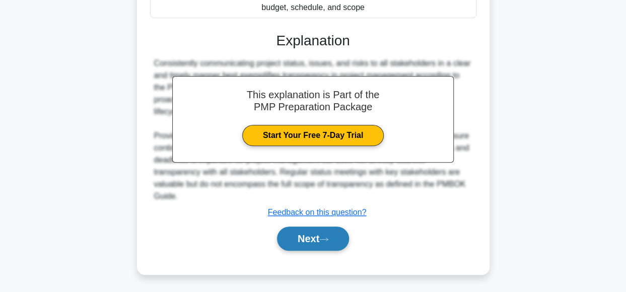
click at [333, 233] on button "Next" at bounding box center [313, 238] width 72 height 24
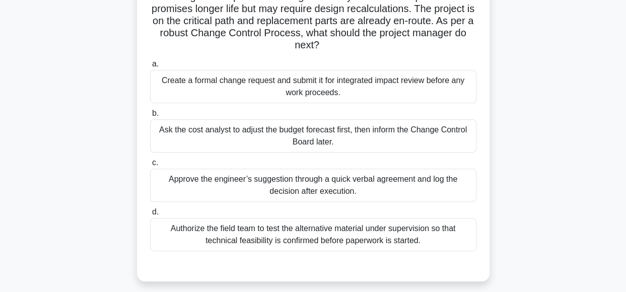
scroll to position [99, 0]
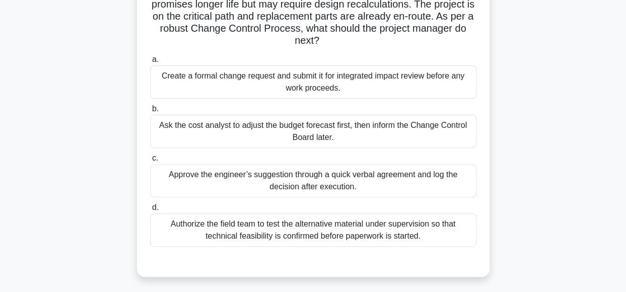
click at [431, 82] on div "Create a formal change request and submit it for integrated impact review befor…" at bounding box center [313, 81] width 326 height 33
click at [150, 63] on input "a. Create a formal change request and submit it for integrated impact review be…" at bounding box center [150, 59] width 0 height 7
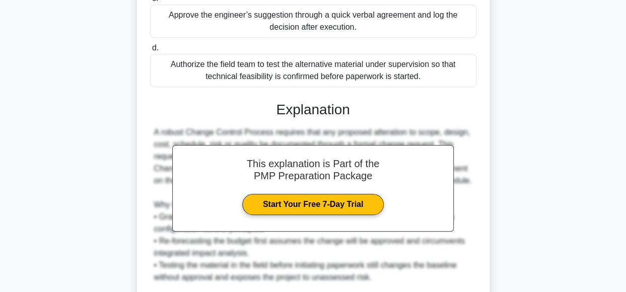
scroll to position [387, 0]
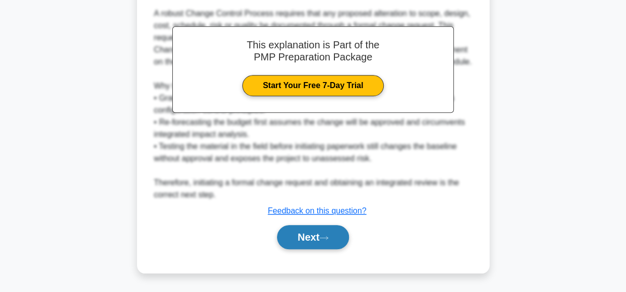
click at [338, 231] on button "Next" at bounding box center [313, 237] width 72 height 24
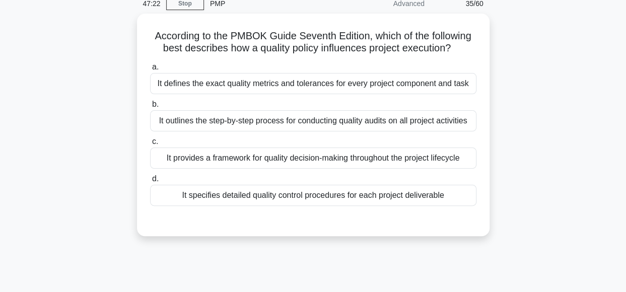
scroll to position [0, 0]
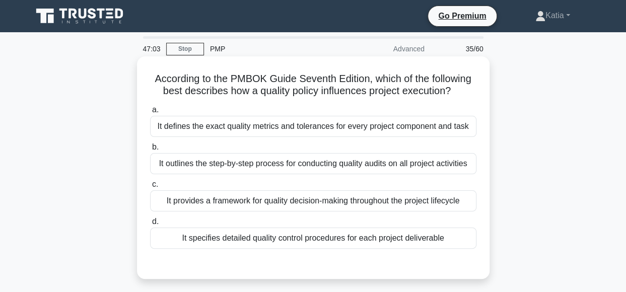
click at [439, 201] on div "It provides a framework for quality decision-making throughout the project life…" at bounding box center [313, 200] width 326 height 21
click at [150, 188] on input "c. It provides a framework for quality decision-making throughout the project l…" at bounding box center [150, 184] width 0 height 7
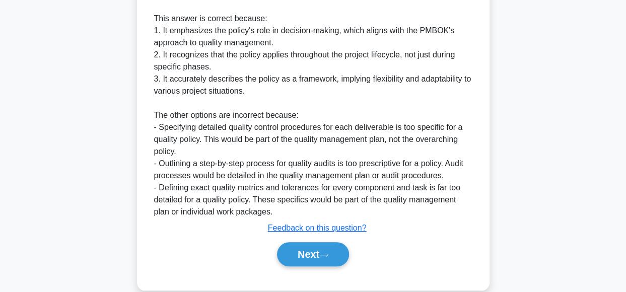
scroll to position [373, 0]
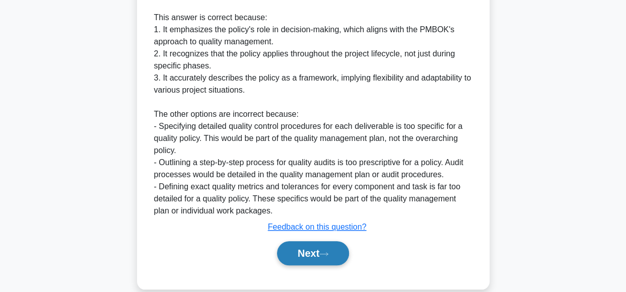
click at [346, 255] on button "Next" at bounding box center [313, 253] width 72 height 24
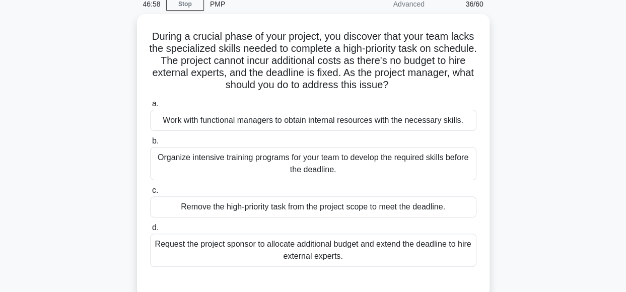
scroll to position [45, 0]
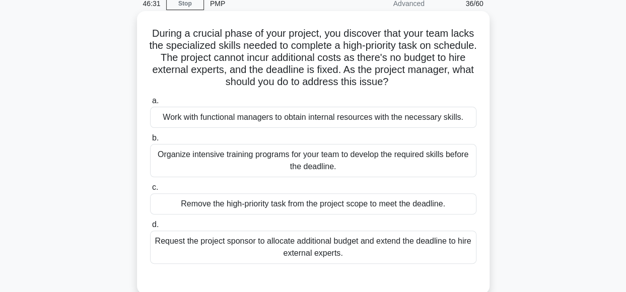
click at [453, 120] on div "Work with functional managers to obtain internal resources with the necessary s…" at bounding box center [313, 117] width 326 height 21
click at [150, 104] on input "a. Work with functional managers to obtain internal resources with the necessar…" at bounding box center [150, 101] width 0 height 7
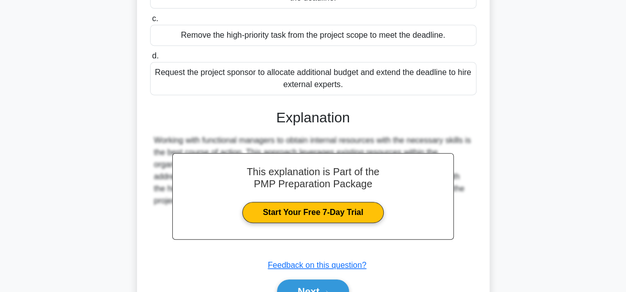
scroll to position [267, 0]
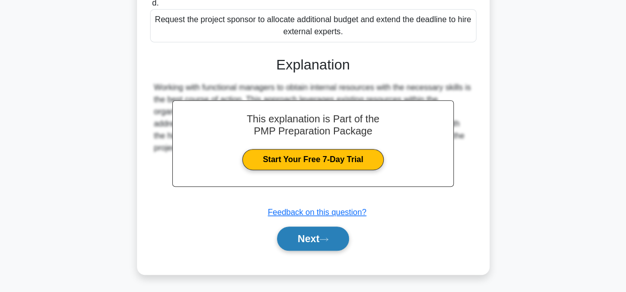
click at [333, 230] on button "Next" at bounding box center [313, 238] width 72 height 24
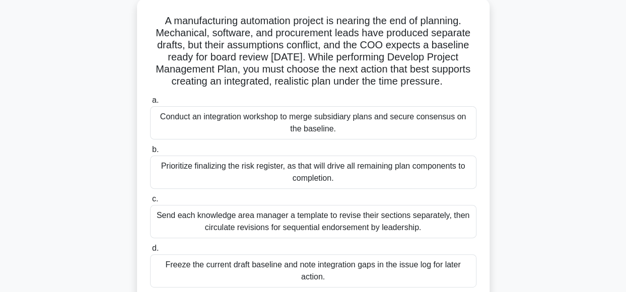
scroll to position [61, 0]
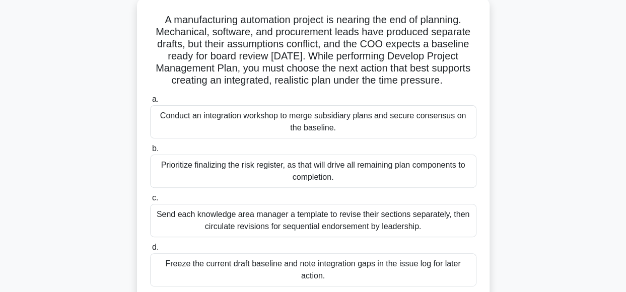
click at [571, 111] on div "A manufacturing automation project is nearing the end of planning. Mechanical, …" at bounding box center [313, 162] width 574 height 331
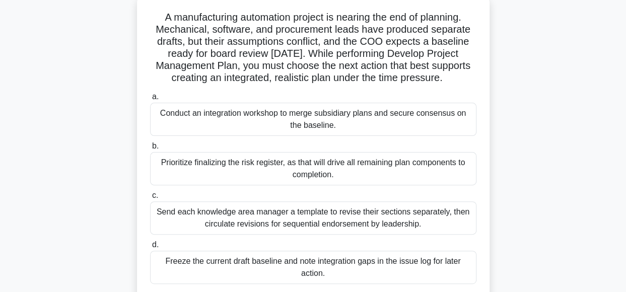
click at [395, 116] on div "Conduct an integration workshop to merge subsidiary plans and secure consensus …" at bounding box center [313, 119] width 326 height 33
click at [150, 100] on input "a. Conduct an integration workshop to merge subsidiary plans and secure consens…" at bounding box center [150, 97] width 0 height 7
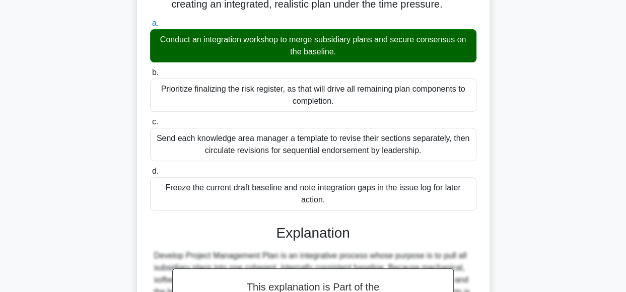
scroll to position [339, 0]
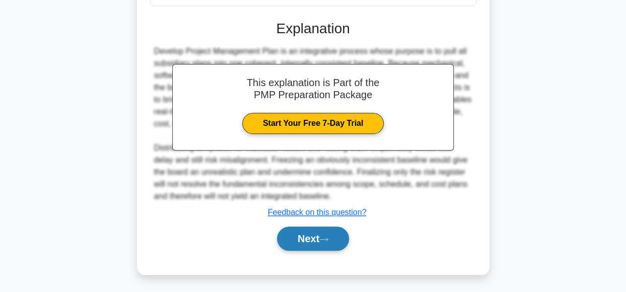
click at [307, 231] on button "Next" at bounding box center [313, 238] width 72 height 24
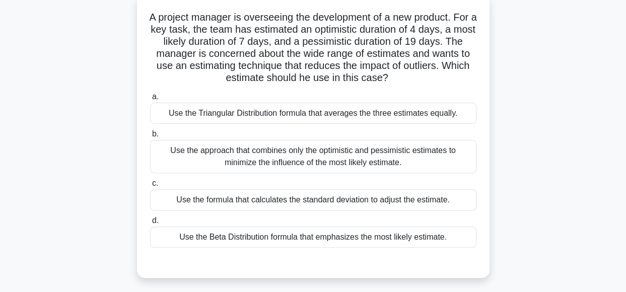
scroll to position [60, 0]
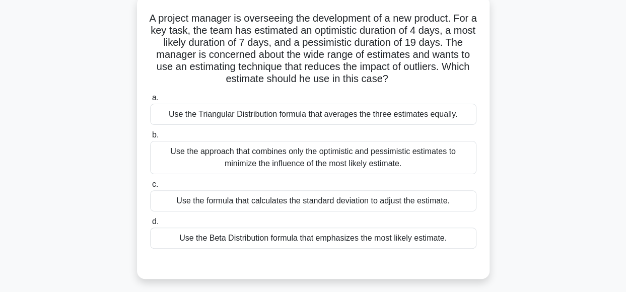
click at [399, 236] on div "Use the Beta Distribution formula that emphasizes the most likely estimate." at bounding box center [313, 237] width 326 height 21
click at [150, 225] on input "d. Use the Beta Distribution formula that emphasizes the most likely estimate." at bounding box center [150, 221] width 0 height 7
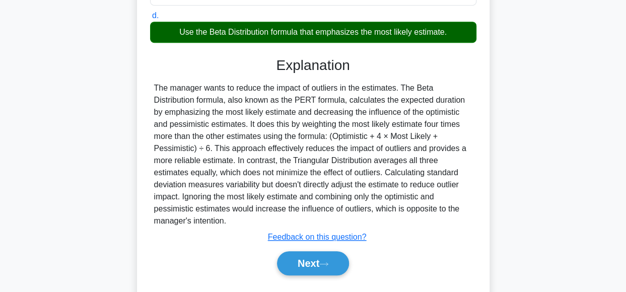
scroll to position [272, 0]
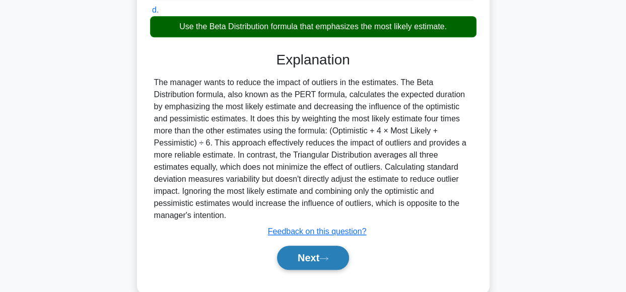
click at [337, 246] on button "Next" at bounding box center [313, 258] width 72 height 24
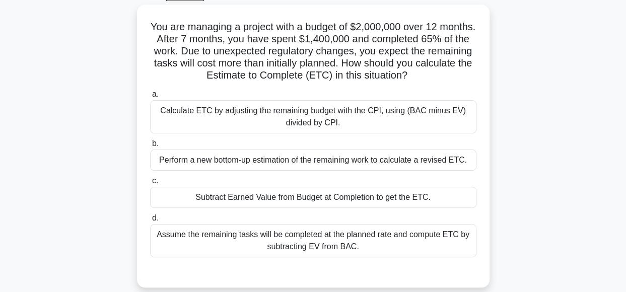
scroll to position [58, 0]
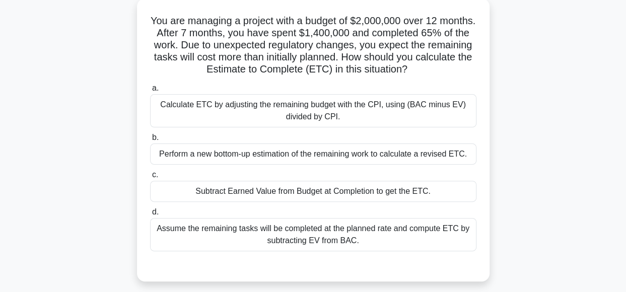
click at [421, 160] on div "Perform a new bottom-up estimation of the remaining work to calculate a revised…" at bounding box center [313, 153] width 326 height 21
click at [150, 141] on input "b. Perform a new bottom-up estimation of the remaining work to calculate a revi…" at bounding box center [150, 137] width 0 height 7
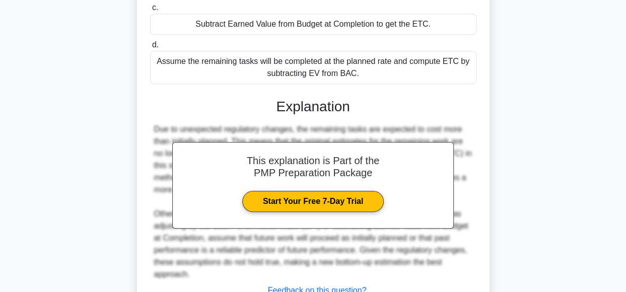
scroll to position [303, 0]
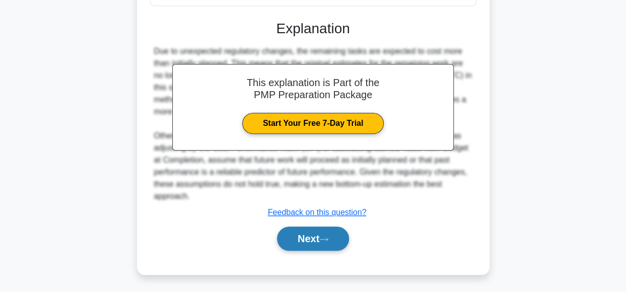
click at [298, 232] on button "Next" at bounding box center [313, 238] width 72 height 24
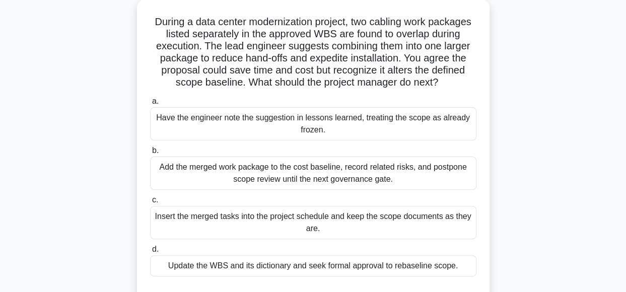
scroll to position [62, 0]
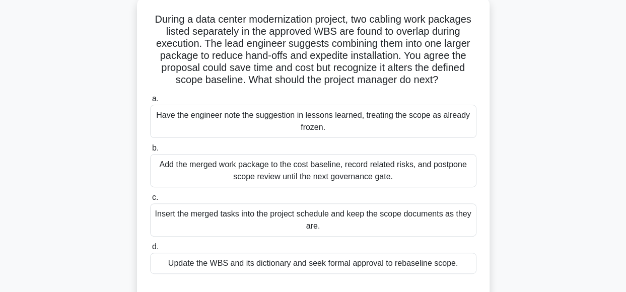
click at [557, 137] on div "During a data center modernization project, two cabling work packages listed se…" at bounding box center [313, 156] width 574 height 319
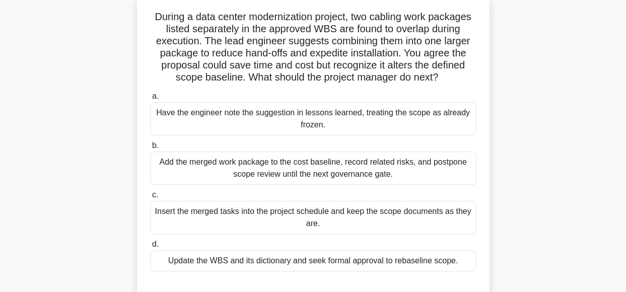
click at [384, 265] on div "Update the WBS and its dictionary and seek formal approval to rebaseline scope." at bounding box center [313, 260] width 326 height 21
click at [150, 248] on input "d. Update the WBS and its dictionary and seek formal approval to rebaseline sco…" at bounding box center [150, 244] width 0 height 7
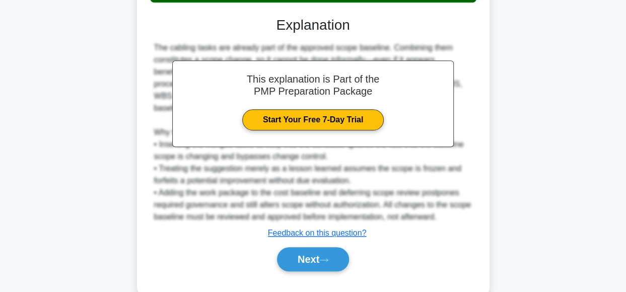
scroll to position [339, 0]
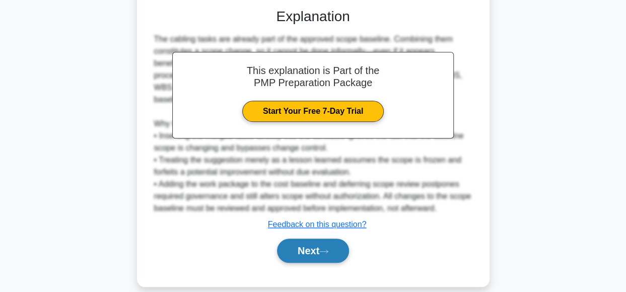
click at [318, 242] on button "Next" at bounding box center [313, 251] width 72 height 24
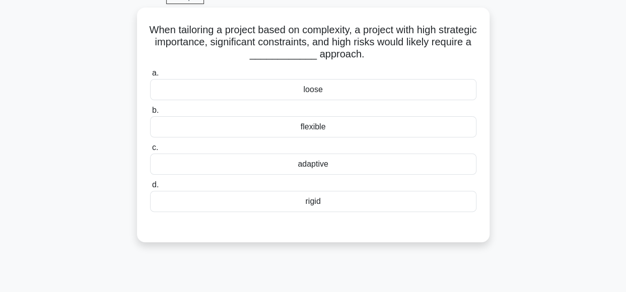
scroll to position [44, 0]
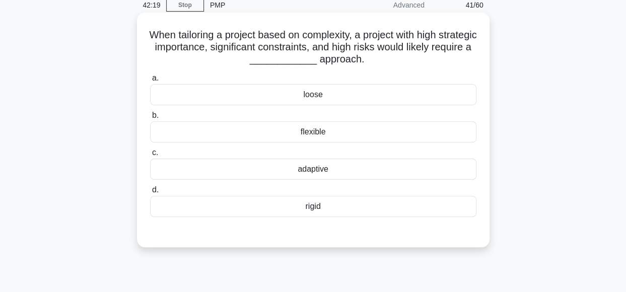
click at [365, 207] on div "rigid" at bounding box center [313, 206] width 326 height 21
click at [150, 193] on input "d. rigid" at bounding box center [150, 190] width 0 height 7
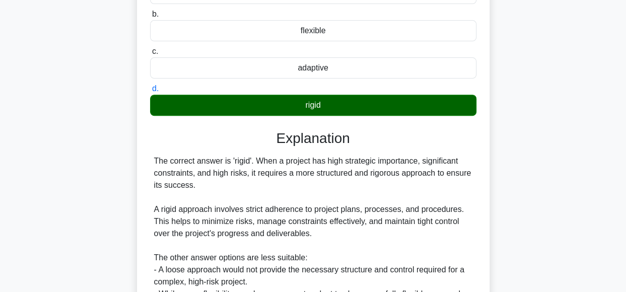
scroll to position [279, 0]
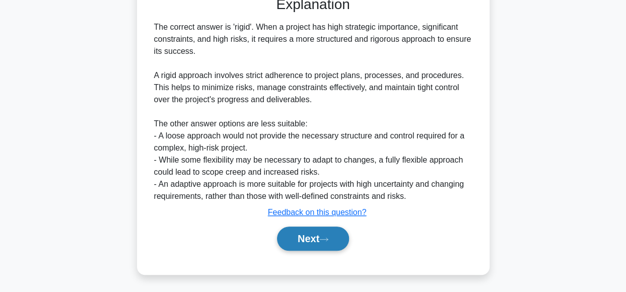
click at [327, 232] on button "Next" at bounding box center [313, 238] width 72 height 24
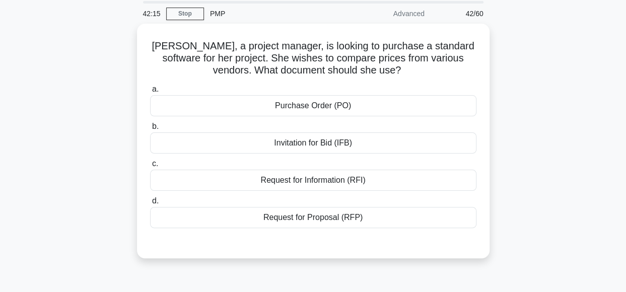
scroll to position [34, 0]
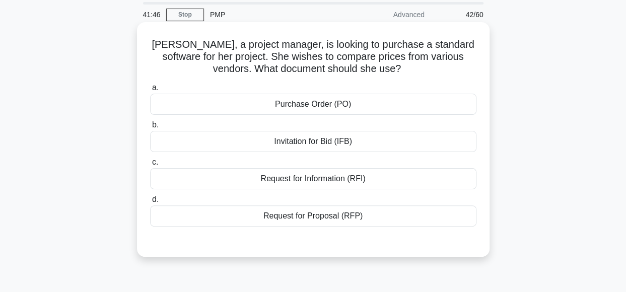
click at [389, 142] on div "Invitation for Bid (IFB)" at bounding box center [313, 141] width 326 height 21
click at [150, 128] on input "b. Invitation for Bid (IFB)" at bounding box center [150, 125] width 0 height 7
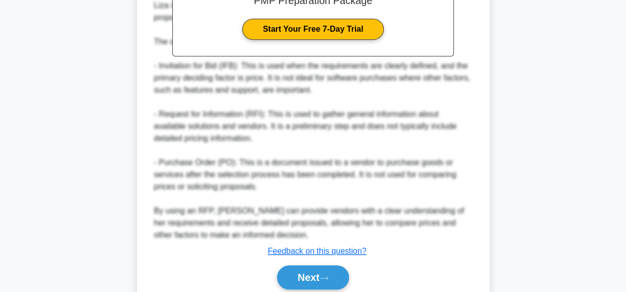
scroll to position [389, 0]
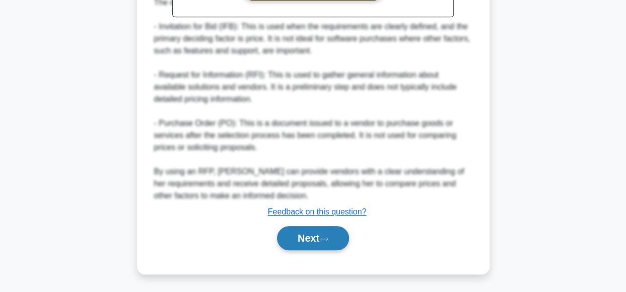
click at [322, 236] on button "Next" at bounding box center [313, 238] width 72 height 24
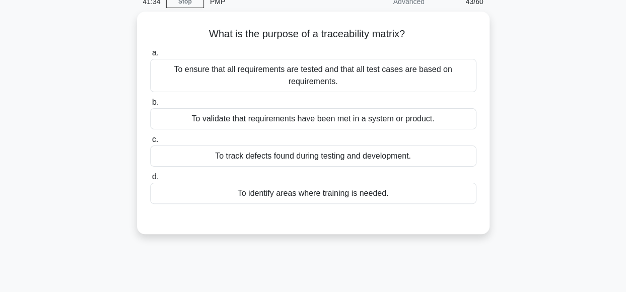
scroll to position [31, 0]
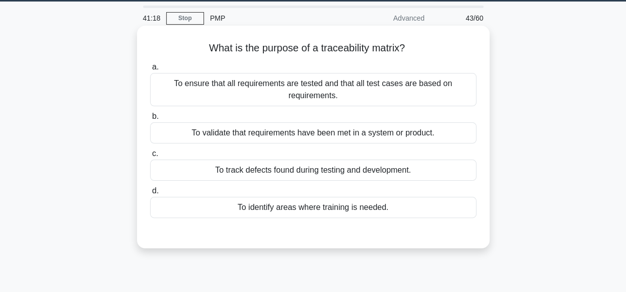
click at [426, 87] on div "To ensure that all requirements are tested and that all test cases are based on…" at bounding box center [313, 89] width 326 height 33
click at [150, 70] on input "a. To ensure that all requirements are tested and that all test cases are based…" at bounding box center [150, 67] width 0 height 7
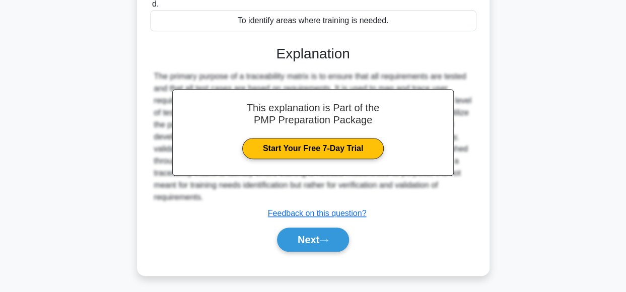
scroll to position [252, 0]
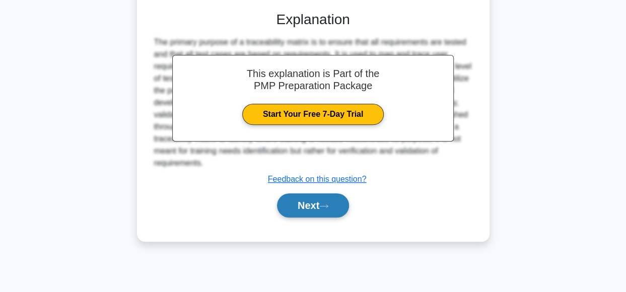
click at [322, 207] on button "Next" at bounding box center [313, 205] width 72 height 24
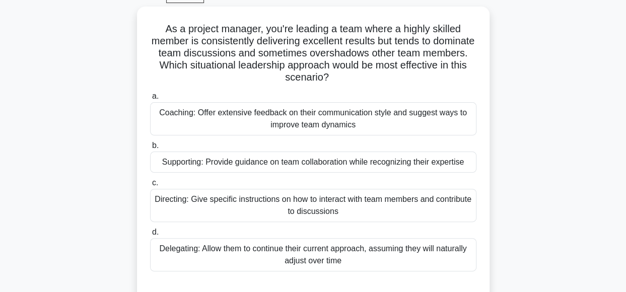
scroll to position [55, 0]
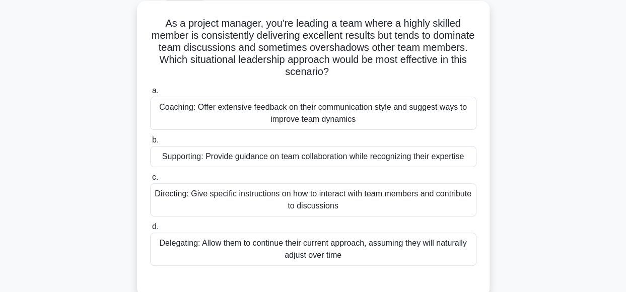
click at [445, 116] on div "Coaching: Offer extensive feedback on their communication style and suggest way…" at bounding box center [313, 113] width 326 height 33
click at [150, 94] on input "a. Coaching: Offer extensive feedback on their communication style and suggest …" at bounding box center [150, 91] width 0 height 7
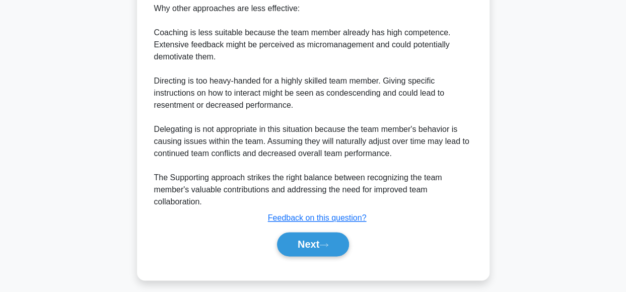
scroll to position [510, 0]
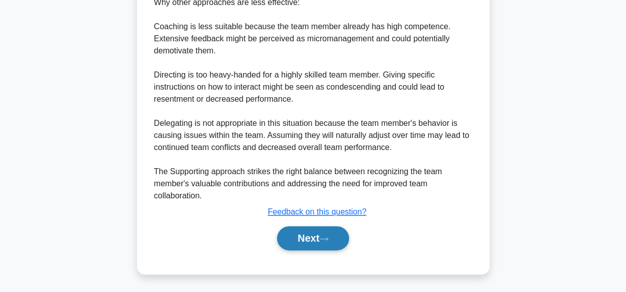
click at [328, 237] on icon at bounding box center [323, 239] width 9 height 6
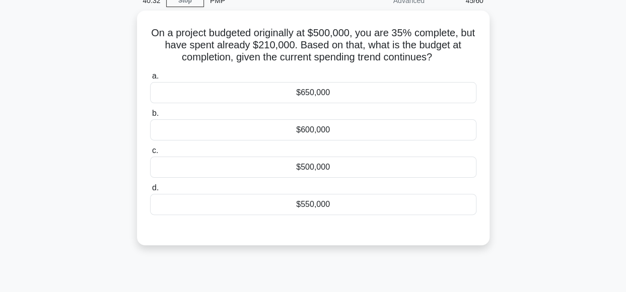
scroll to position [48, 0]
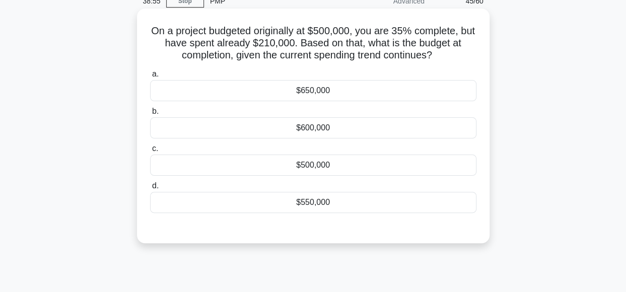
click at [320, 131] on div "$600,000" at bounding box center [313, 127] width 326 height 21
click at [150, 115] on input "b. $600,000" at bounding box center [150, 111] width 0 height 7
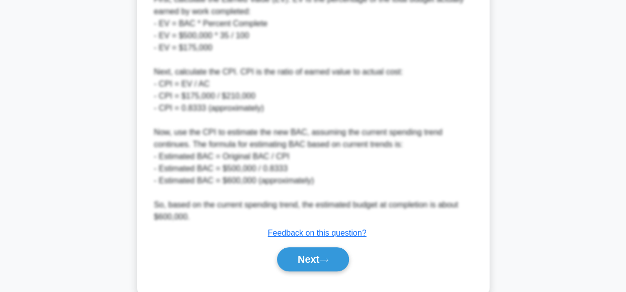
scroll to position [436, 0]
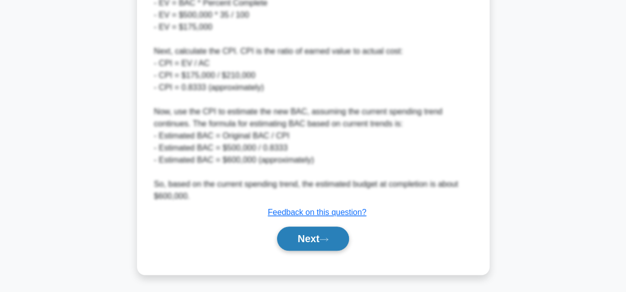
click at [336, 236] on button "Next" at bounding box center [313, 238] width 72 height 24
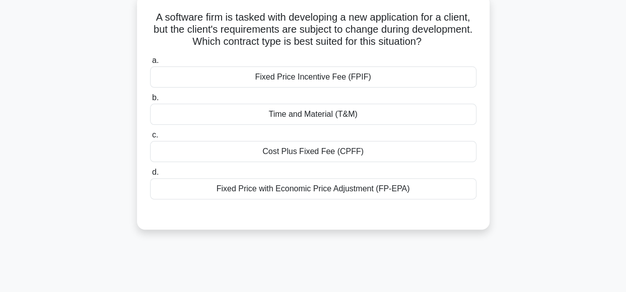
scroll to position [42, 0]
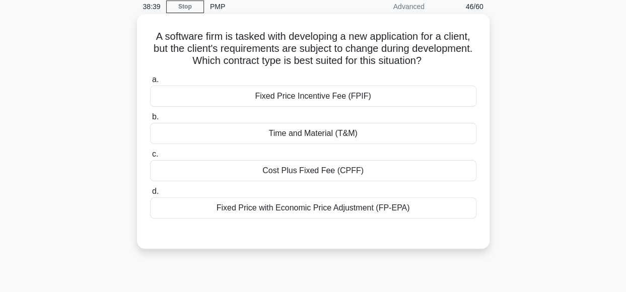
click at [406, 134] on div "Time and Material (T&M)" at bounding box center [313, 133] width 326 height 21
click at [150, 120] on input "b. Time and Material (T&M)" at bounding box center [150, 117] width 0 height 7
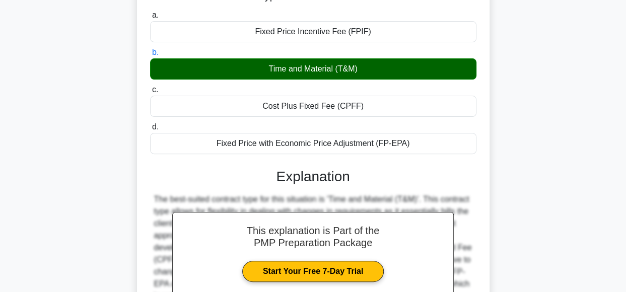
scroll to position [252, 0]
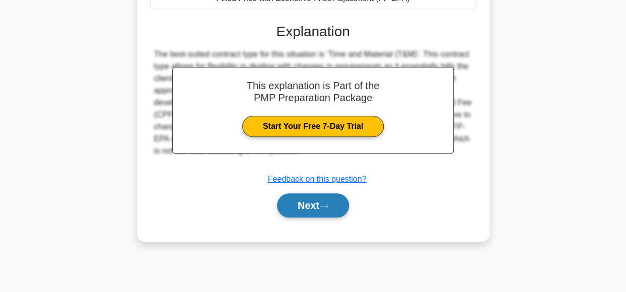
click at [332, 208] on button "Next" at bounding box center [313, 205] width 72 height 24
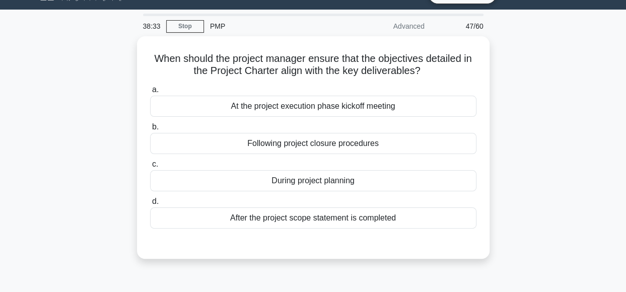
scroll to position [23, 0]
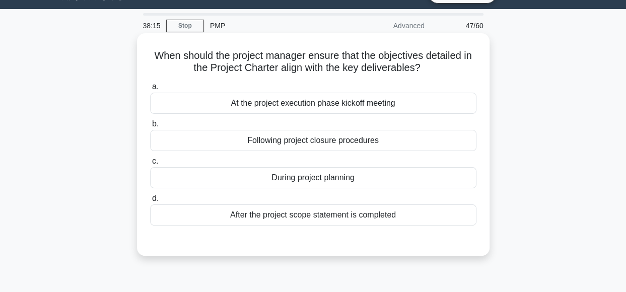
click at [374, 218] on div "After the project scope statement is completed" at bounding box center [313, 214] width 326 height 21
click at [150, 202] on input "d. After the project scope statement is completed" at bounding box center [150, 198] width 0 height 7
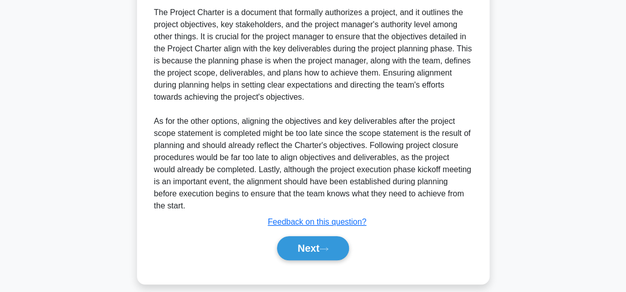
scroll to position [292, 0]
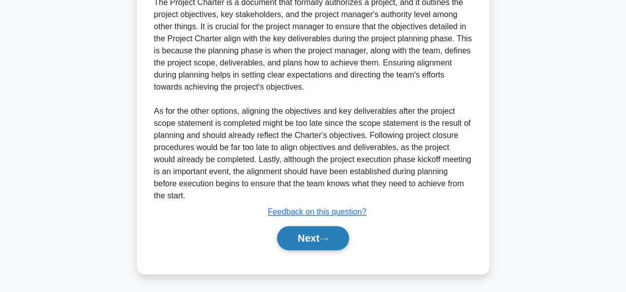
click at [322, 237] on button "Next" at bounding box center [313, 238] width 72 height 24
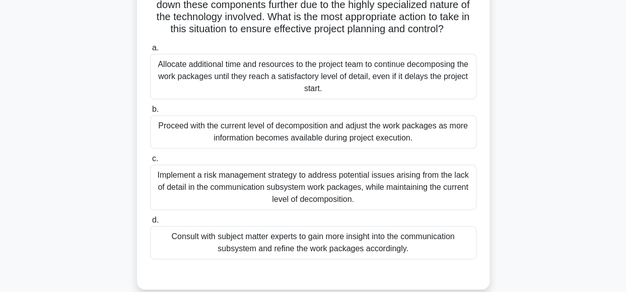
scroll to position [138, 0]
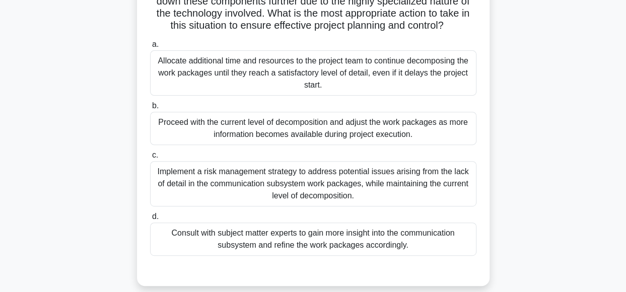
click at [411, 92] on div "Allocate additional time and resources to the project team to continue decompos…" at bounding box center [313, 72] width 326 height 45
click at [150, 48] on input "a. Allocate additional time and resources to the project team to continue decom…" at bounding box center [150, 44] width 0 height 7
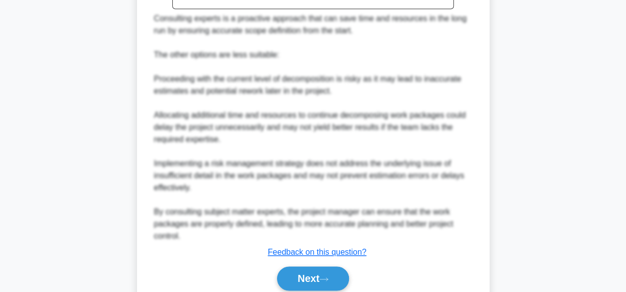
scroll to position [582, 0]
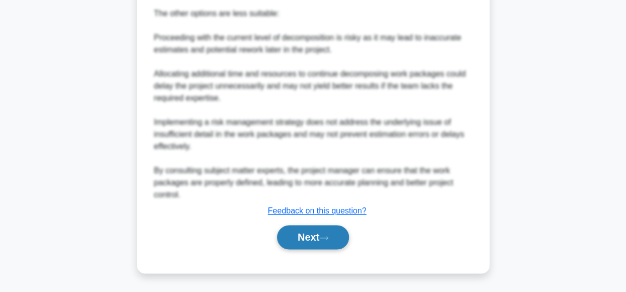
click at [328, 240] on icon at bounding box center [323, 238] width 9 height 6
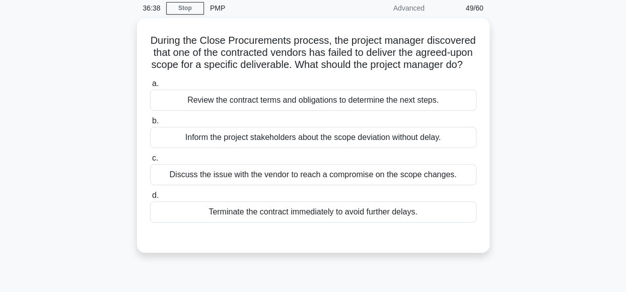
scroll to position [41, 0]
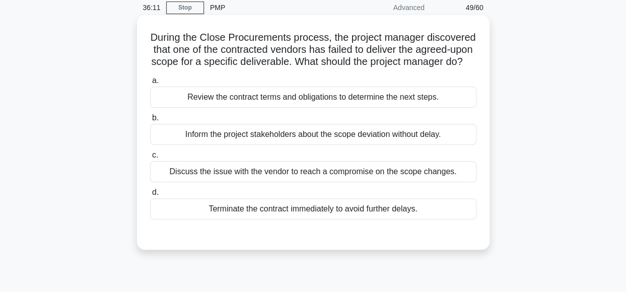
click at [409, 108] on div "Review the contract terms and obligations to determine the next steps." at bounding box center [313, 97] width 326 height 21
click at [150, 84] on input "a. Review the contract terms and obligations to determine the next steps." at bounding box center [150, 80] width 0 height 7
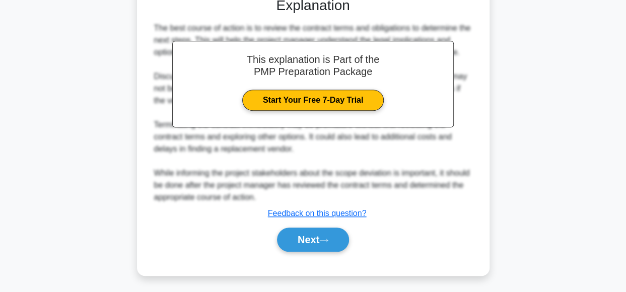
scroll to position [291, 0]
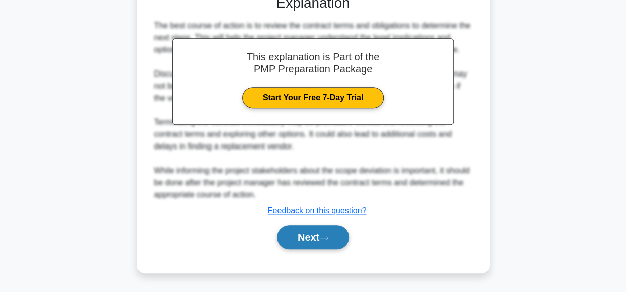
click at [335, 240] on button "Next" at bounding box center [313, 237] width 72 height 24
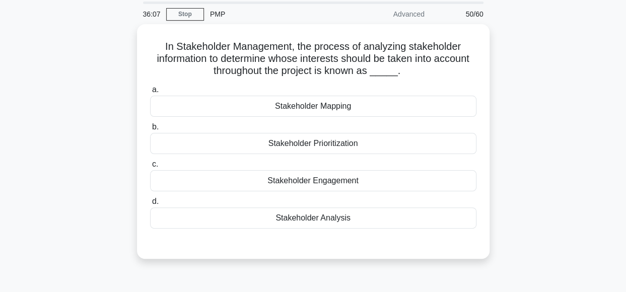
scroll to position [36, 0]
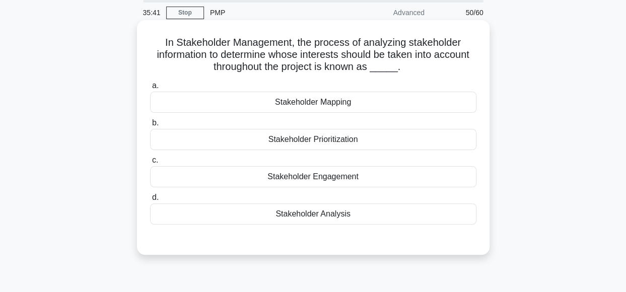
click at [359, 216] on div "Stakeholder Analysis" at bounding box center [313, 213] width 326 height 21
click at [150, 201] on input "d. Stakeholder Analysis" at bounding box center [150, 197] width 0 height 7
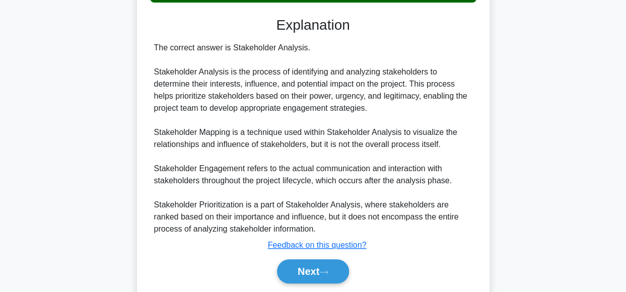
scroll to position [291, 0]
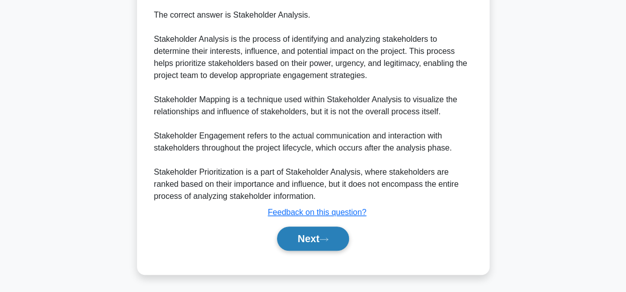
click at [341, 233] on button "Next" at bounding box center [313, 238] width 72 height 24
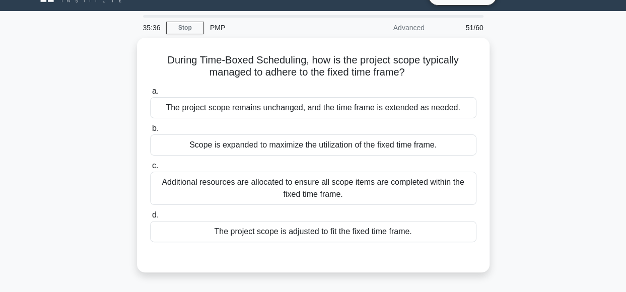
scroll to position [23, 0]
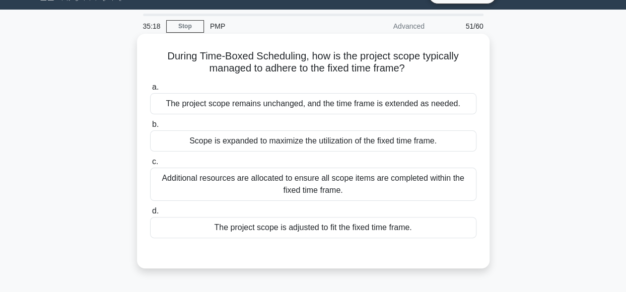
click at [387, 229] on div "The project scope is adjusted to fit the fixed time frame." at bounding box center [313, 227] width 326 height 21
click at [150, 214] on input "d. The project scope is adjusted to fit the fixed time frame." at bounding box center [150, 211] width 0 height 7
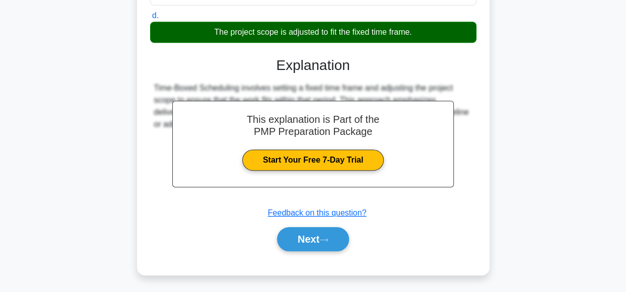
scroll to position [252, 0]
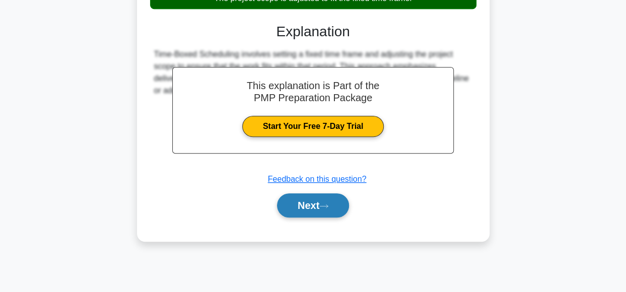
click at [309, 210] on button "Next" at bounding box center [313, 205] width 72 height 24
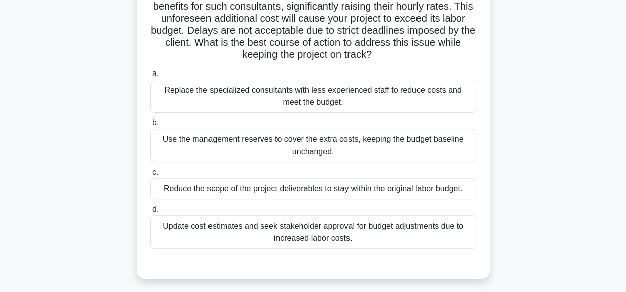
scroll to position [112, 0]
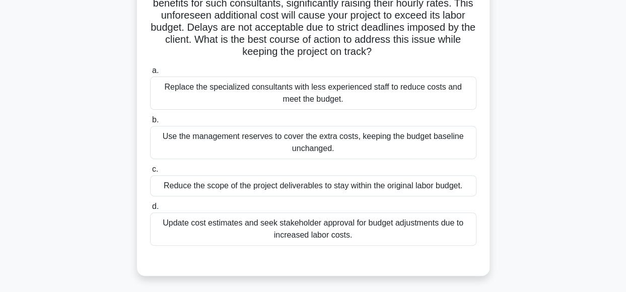
click at [424, 232] on div "Update cost estimates and seek stakeholder approval for budget adjustments due …" at bounding box center [313, 228] width 326 height 33
click at [150, 210] on input "d. Update cost estimates and seek stakeholder approval for budget adjustments d…" at bounding box center [150, 206] width 0 height 7
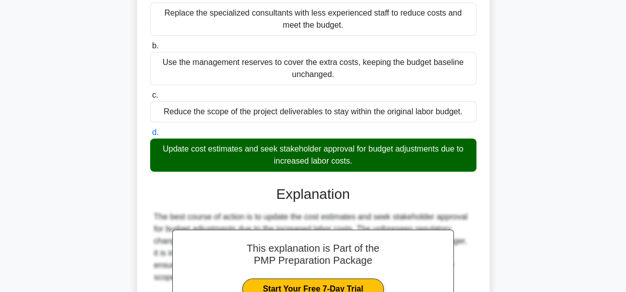
scroll to position [375, 0]
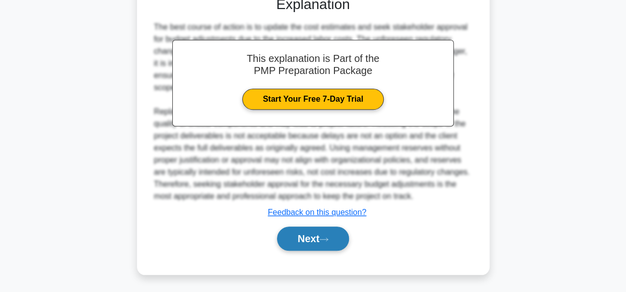
click at [339, 239] on button "Next" at bounding box center [313, 238] width 72 height 24
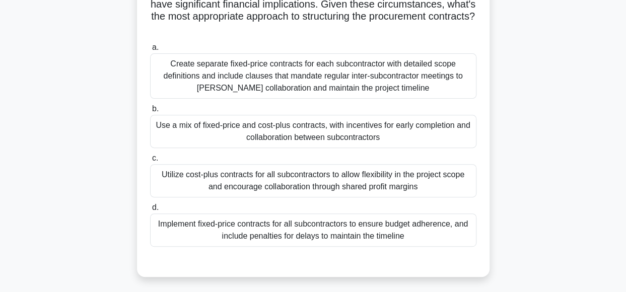
scroll to position [126, 0]
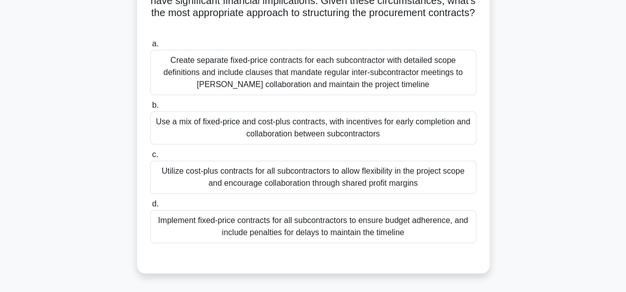
click at [415, 135] on div "Use a mix of fixed-price and cost-plus contracts, with incentives for early com…" at bounding box center [313, 127] width 326 height 33
click at [150, 109] on input "b. Use a mix of fixed-price and cost-plus contracts, with incentives for early …" at bounding box center [150, 105] width 0 height 7
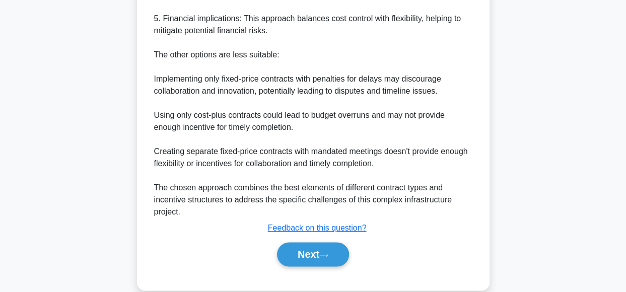
scroll to position [634, 0]
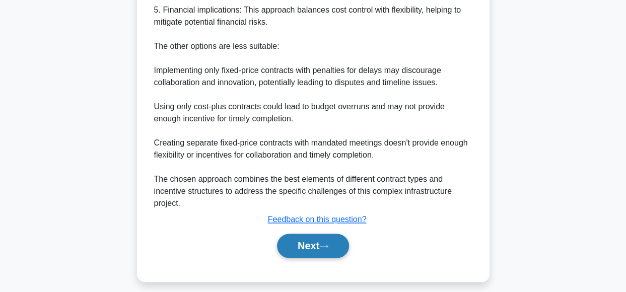
click at [314, 250] on button "Next" at bounding box center [313, 246] width 72 height 24
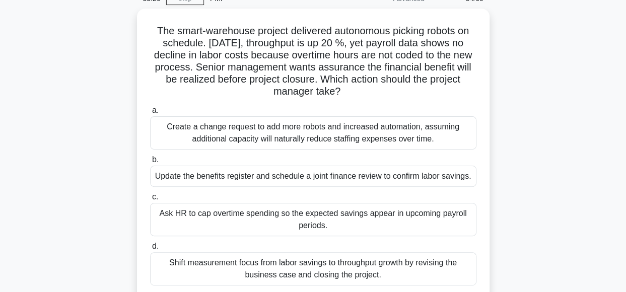
scroll to position [52, 0]
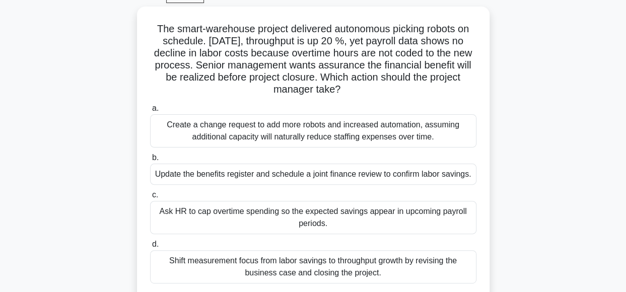
click at [535, 85] on div "The smart-warehouse project delivered autonomous picking robots on schedule. Th…" at bounding box center [313, 166] width 574 height 319
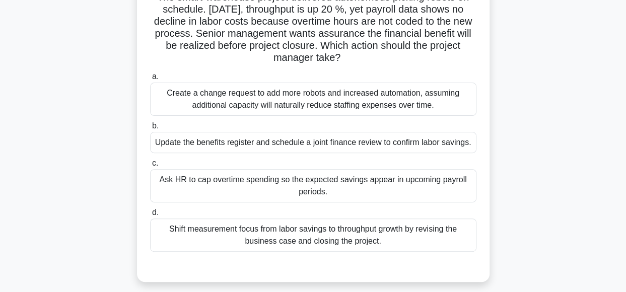
scroll to position [85, 0]
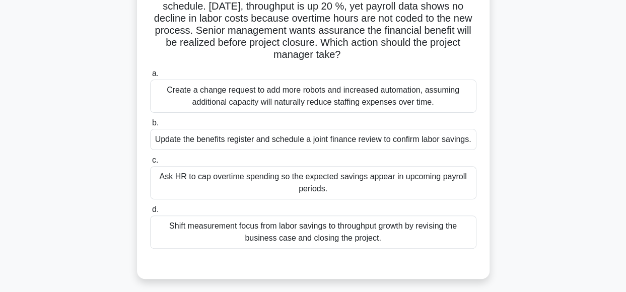
click at [421, 182] on div "Ask HR to cap overtime spending so the expected savings appear in upcoming payr…" at bounding box center [313, 182] width 326 height 33
click at [150, 164] on input "c. Ask HR to cap overtime spending so the expected savings appear in upcoming p…" at bounding box center [150, 160] width 0 height 7
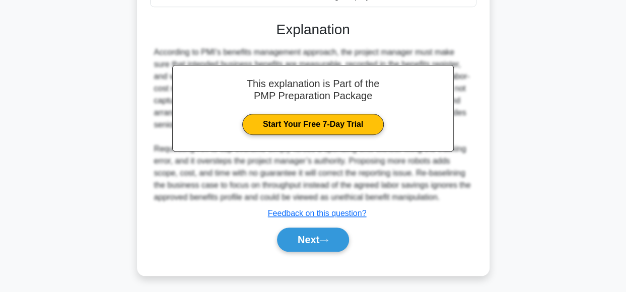
scroll to position [341, 0]
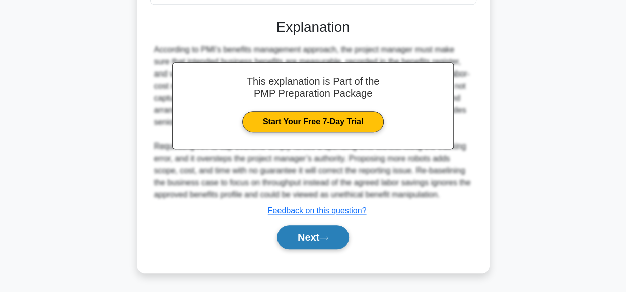
click at [328, 230] on button "Next" at bounding box center [313, 237] width 72 height 24
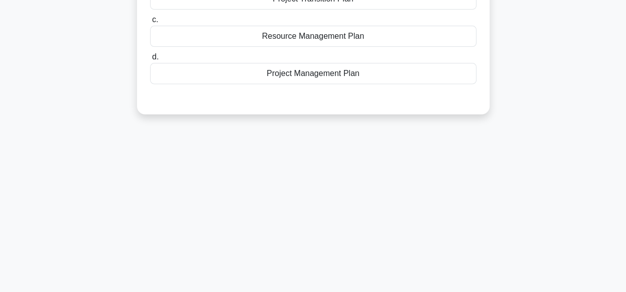
scroll to position [20, 0]
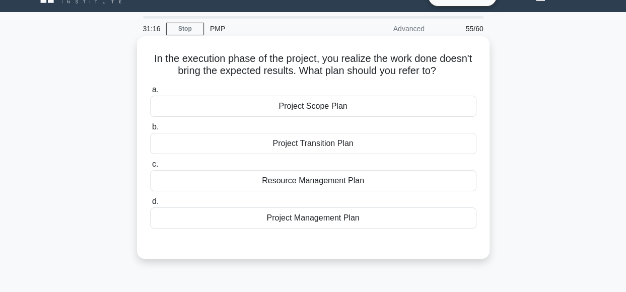
click at [368, 183] on div "Resource Management Plan" at bounding box center [313, 180] width 326 height 21
click at [150, 168] on input "c. Resource Management Plan" at bounding box center [150, 164] width 0 height 7
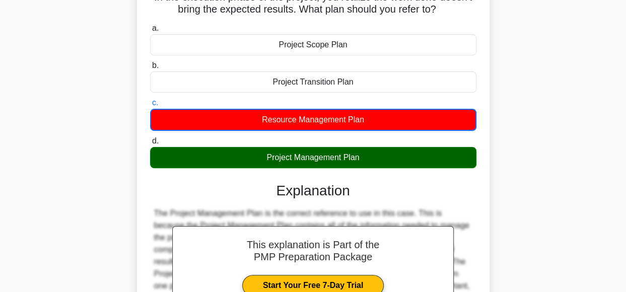
scroll to position [252, 0]
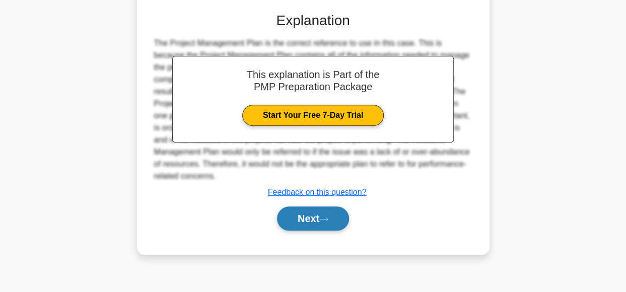
click at [289, 215] on button "Next" at bounding box center [313, 218] width 72 height 24
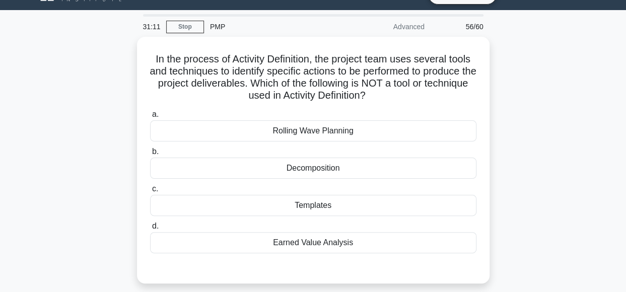
scroll to position [21, 0]
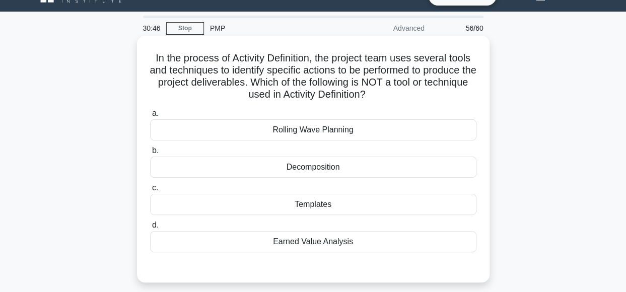
click at [345, 245] on div "Earned Value Analysis" at bounding box center [313, 241] width 326 height 21
click at [150, 228] on input "d. Earned Value Analysis" at bounding box center [150, 225] width 0 height 7
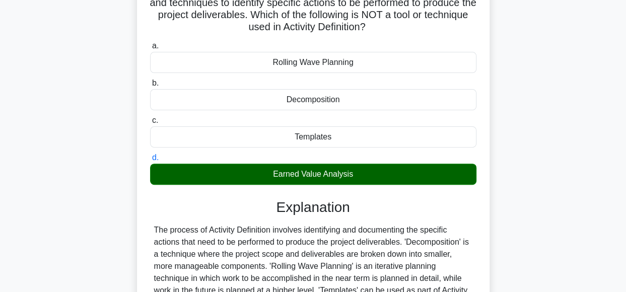
scroll to position [252, 0]
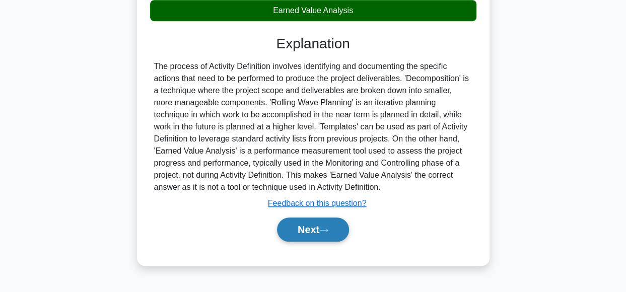
click at [315, 225] on button "Next" at bounding box center [313, 229] width 72 height 24
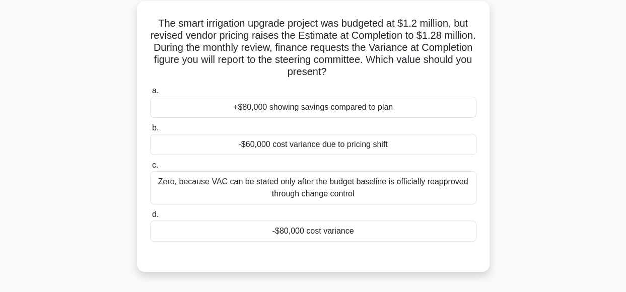
scroll to position [58, 0]
click at [569, 107] on div "The smart irrigation upgrade project was budgeted at $1.2 million, but revised …" at bounding box center [313, 142] width 574 height 283
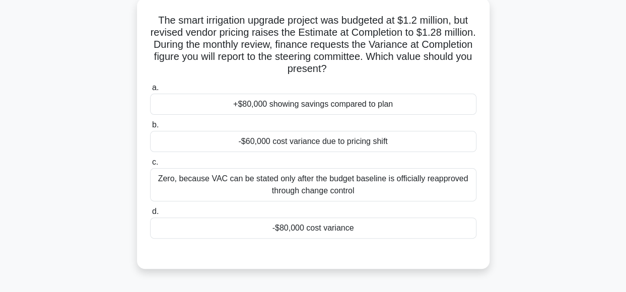
click at [388, 231] on div "-$80,000 cost variance" at bounding box center [313, 227] width 326 height 21
click at [150, 215] on input "d. -$80,000 cost variance" at bounding box center [150, 211] width 0 height 7
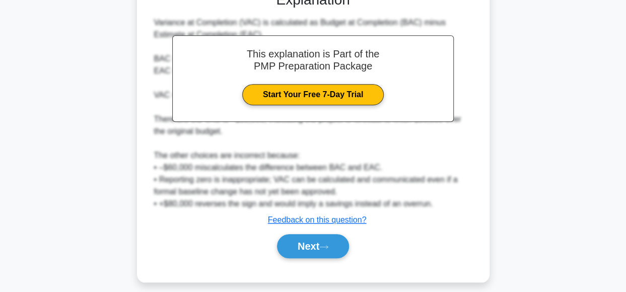
scroll to position [327, 0]
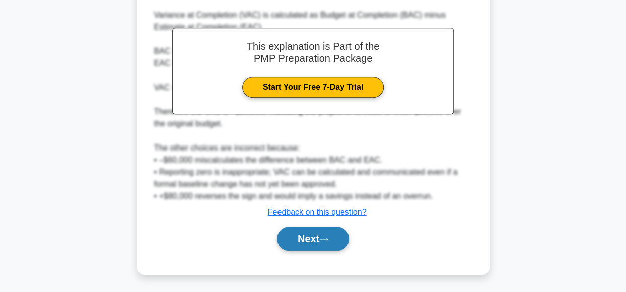
click at [337, 239] on button "Next" at bounding box center [313, 238] width 72 height 24
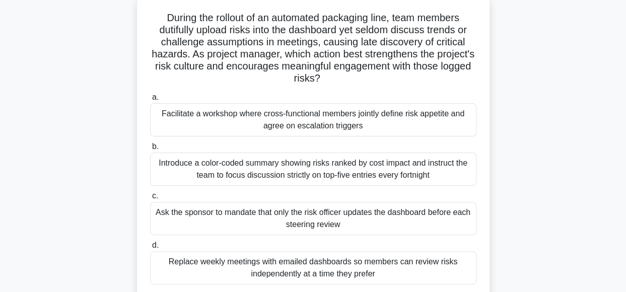
scroll to position [64, 0]
click at [552, 75] on div "During the rollout of an automated packaging line, team members dutifully uploa…" at bounding box center [313, 160] width 574 height 331
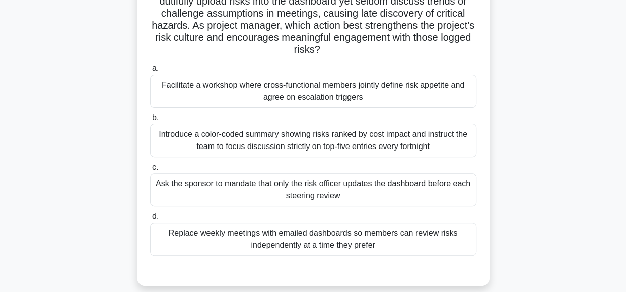
scroll to position [93, 0]
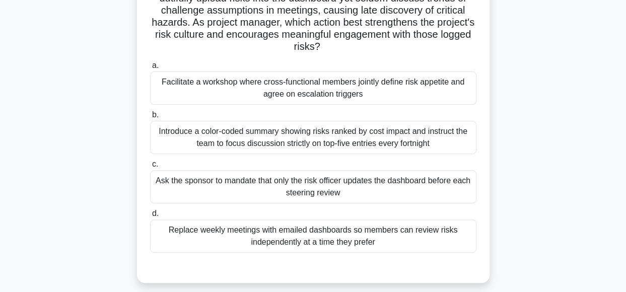
click at [429, 143] on div "Introduce a color-coded summary showing risks ranked by cost impact and instruc…" at bounding box center [313, 137] width 326 height 33
click at [150, 118] on input "b. Introduce a color-coded summary showing risks ranked by cost impact and inst…" at bounding box center [150, 115] width 0 height 7
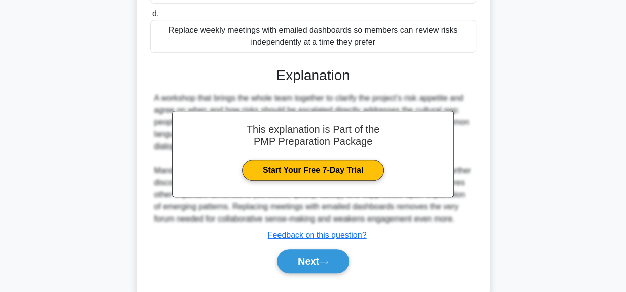
scroll to position [329, 0]
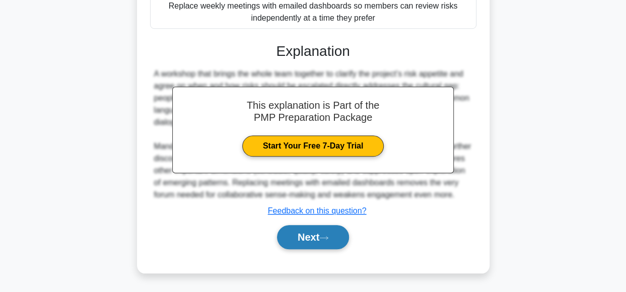
click at [328, 240] on icon at bounding box center [323, 238] width 9 height 6
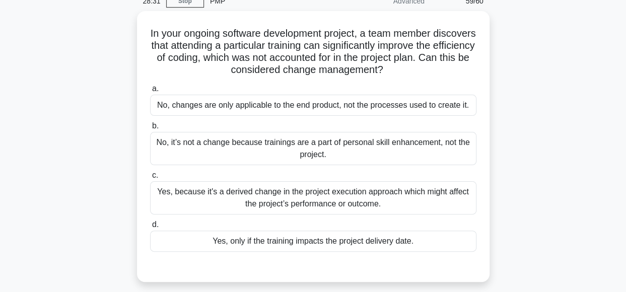
scroll to position [50, 0]
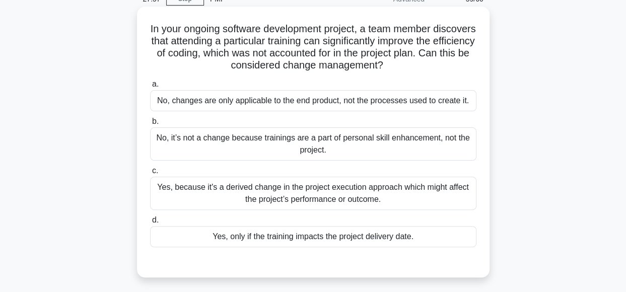
click at [403, 190] on div "Yes, because it's a derived change in the project execution approach which migh…" at bounding box center [313, 193] width 326 height 33
click at [150, 174] on input "c. Yes, because it's a derived change in the project execution approach which m…" at bounding box center [150, 171] width 0 height 7
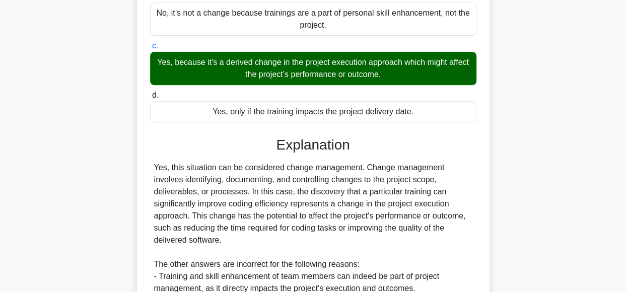
scroll to position [315, 0]
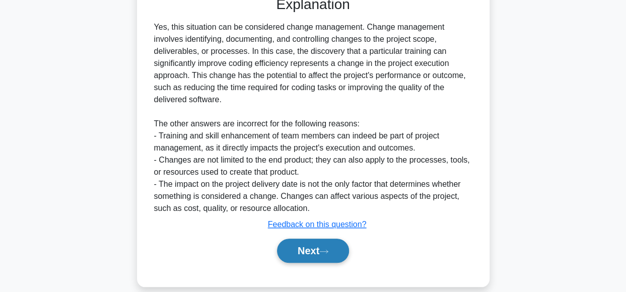
click at [324, 249] on icon at bounding box center [323, 252] width 9 height 6
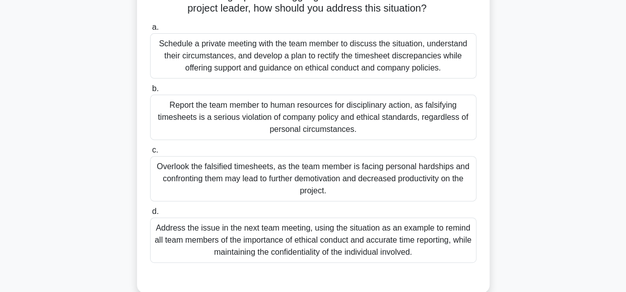
scroll to position [112, 0]
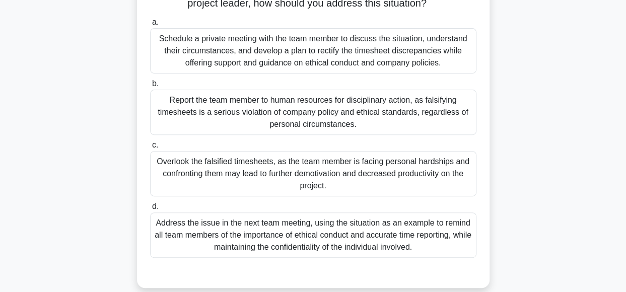
click at [409, 59] on div "Schedule a private meeting with the team member to discuss the situation, under…" at bounding box center [313, 50] width 326 height 45
click at [150, 26] on input "a. Schedule a private meeting with the team member to discuss the situation, un…" at bounding box center [150, 22] width 0 height 7
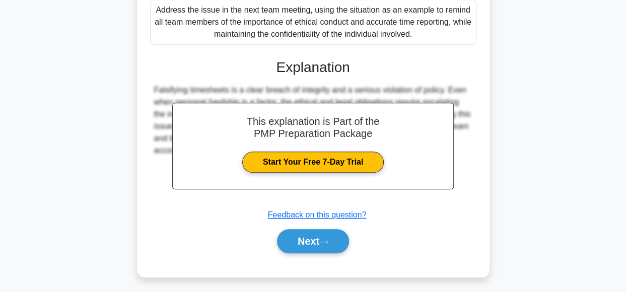
scroll to position [341, 0]
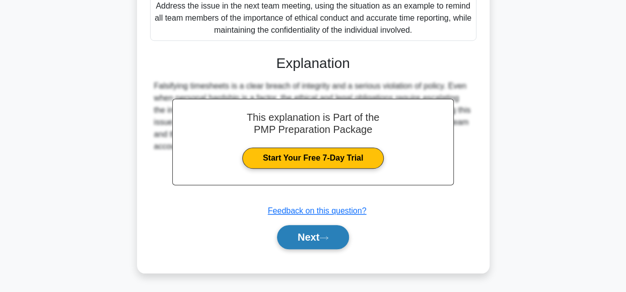
click at [338, 232] on button "Next" at bounding box center [313, 237] width 72 height 24
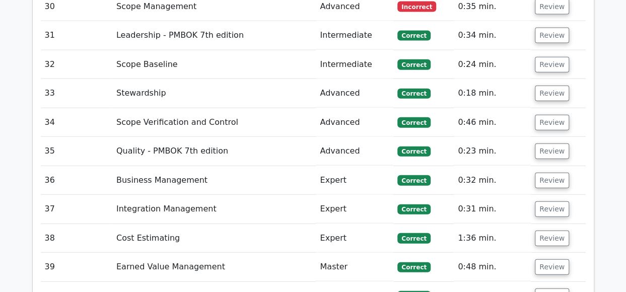
scroll to position [3171, 0]
